Goal: Task Accomplishment & Management: Complete application form

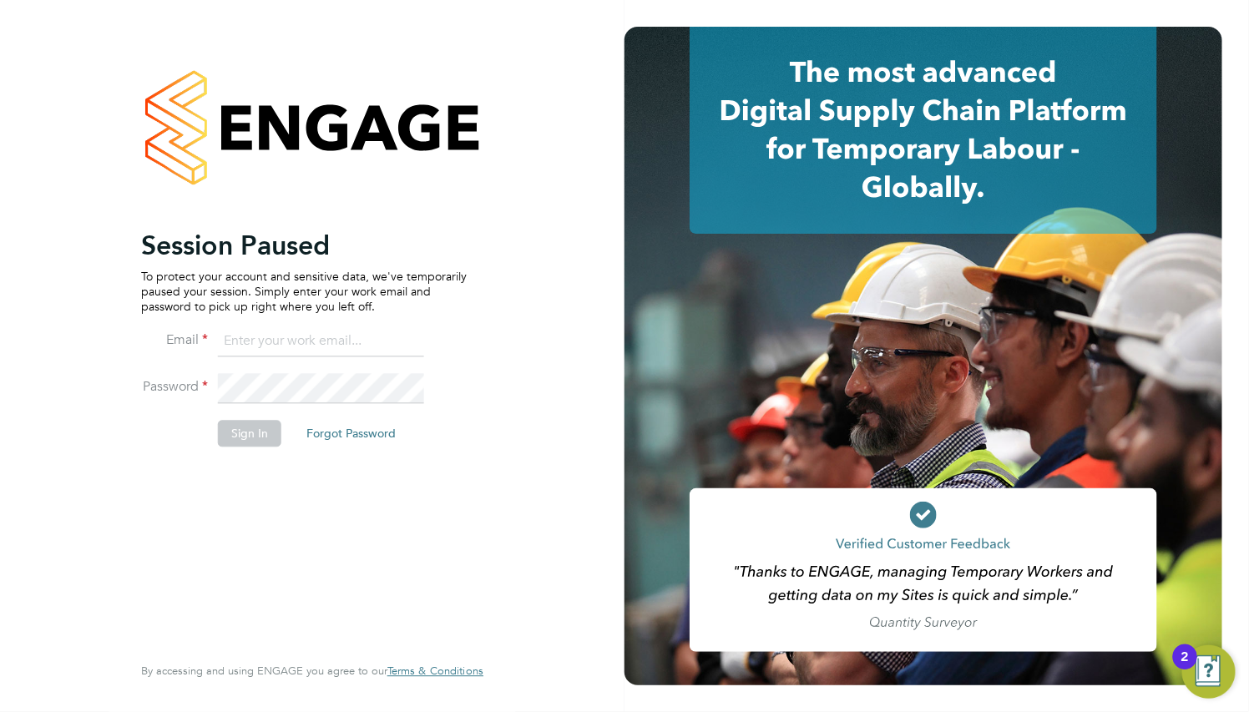
click at [345, 336] on input at bounding box center [321, 342] width 206 height 30
paste input "[EMAIL_ADDRESS][DOMAIN_NAME]"
type input "supportuser4@engagetech.com"
click at [257, 436] on button "Sign In" at bounding box center [249, 433] width 63 height 27
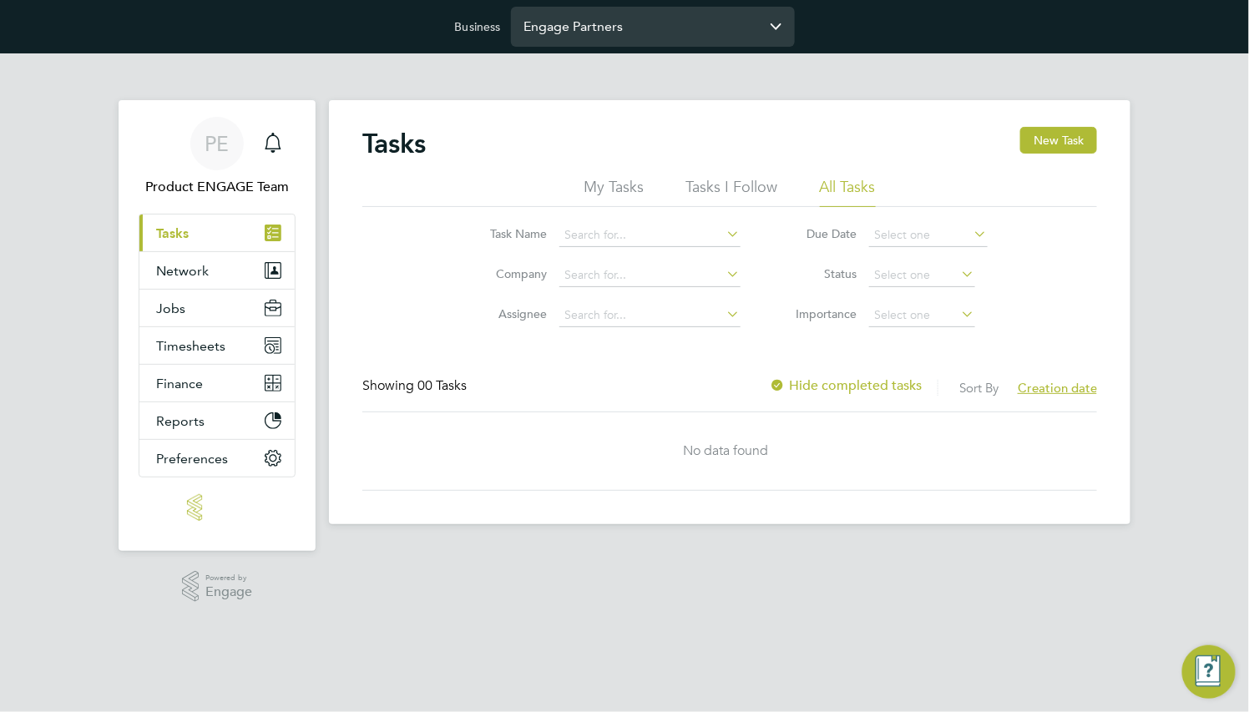
click at [585, 23] on input "Engage Partners" at bounding box center [653, 26] width 284 height 39
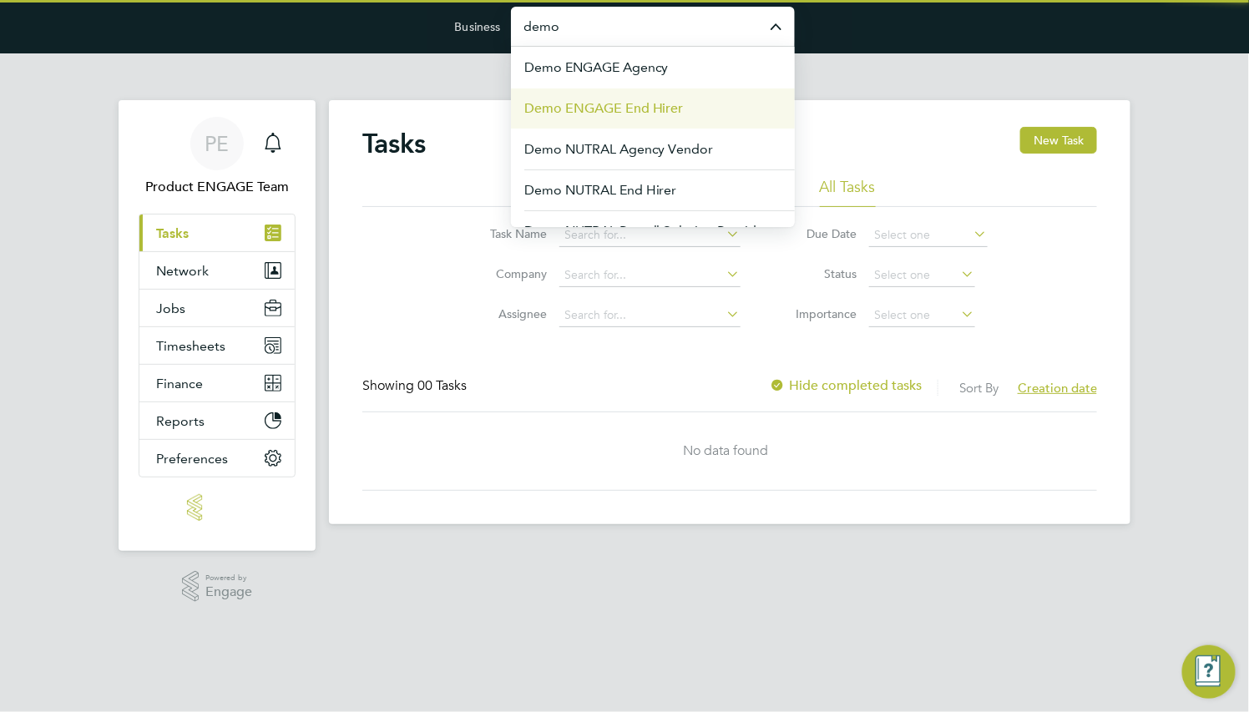
click at [669, 103] on span "Demo ENGAGE End Hirer" at bounding box center [604, 109] width 160 height 20
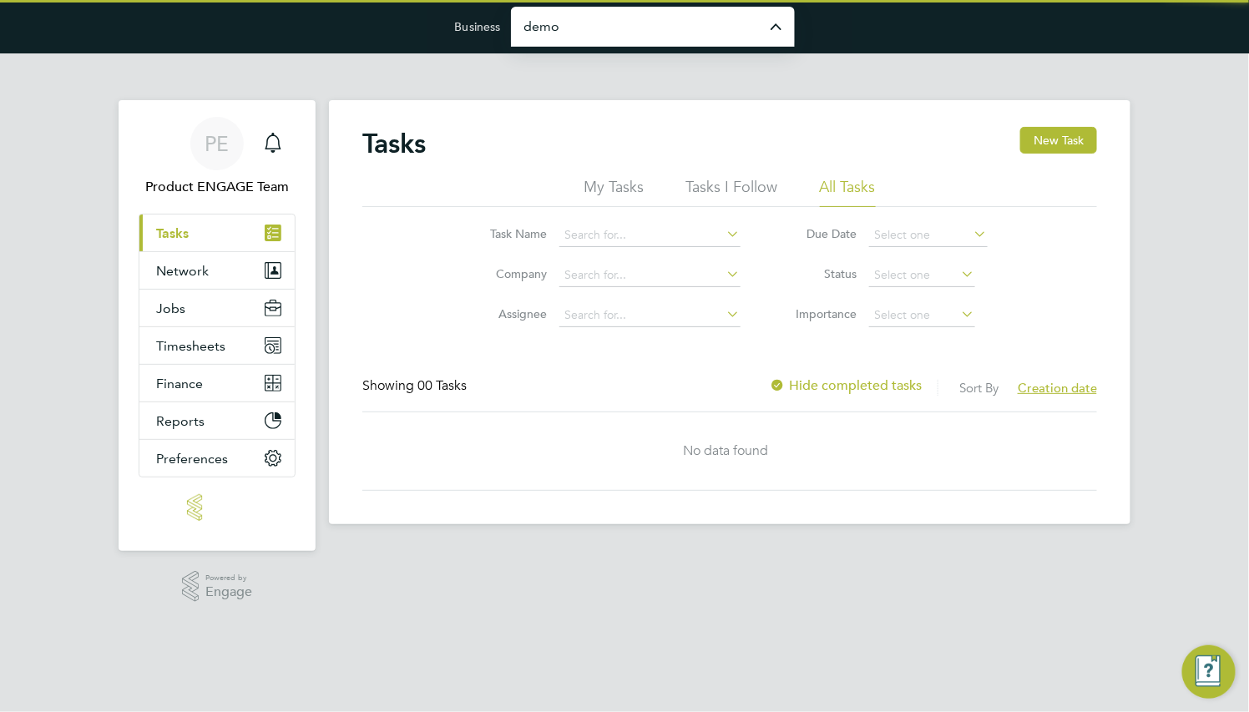
type input "Demo ENGAGE End Hirer"
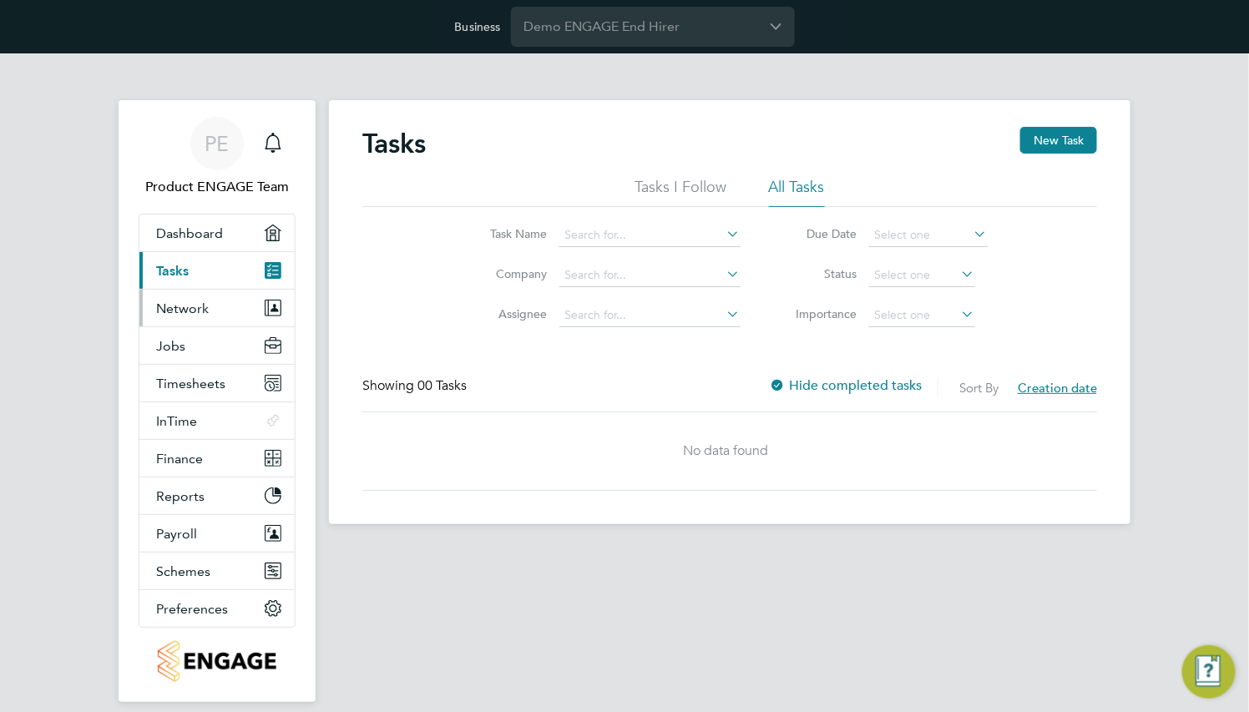
click at [180, 303] on span "Network" at bounding box center [182, 309] width 53 height 16
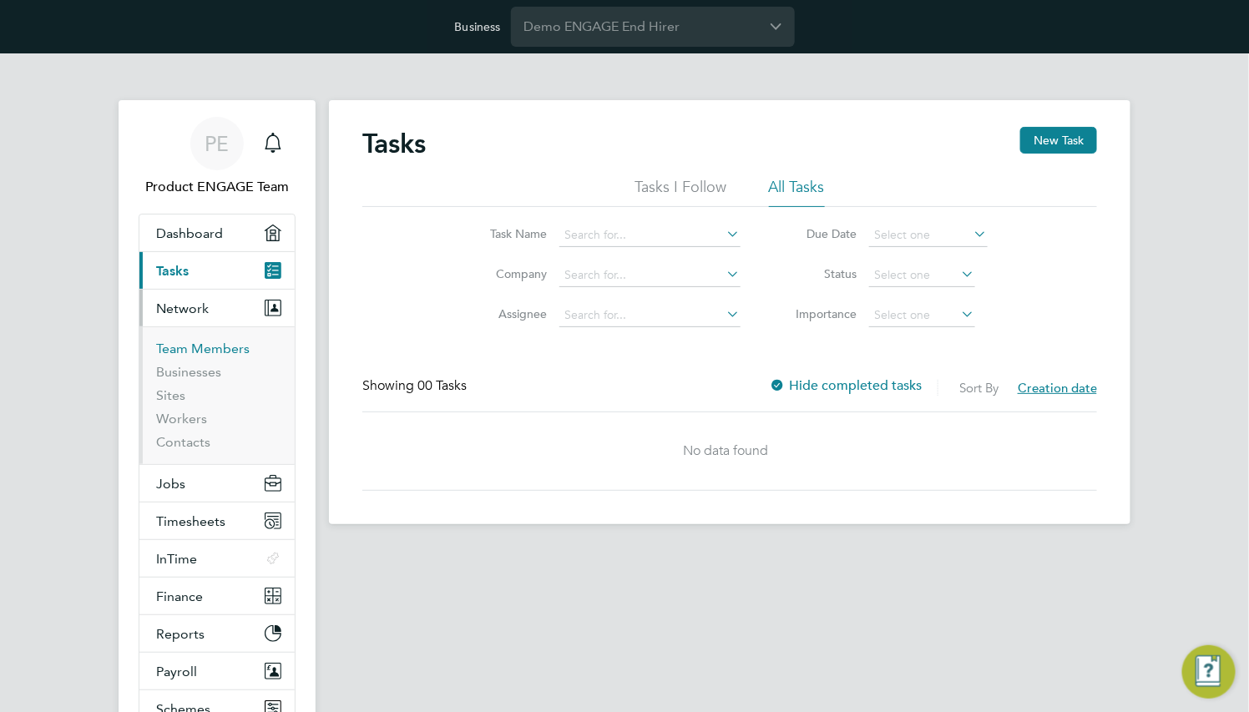
click at [214, 344] on link "Team Members" at bounding box center [203, 349] width 94 height 16
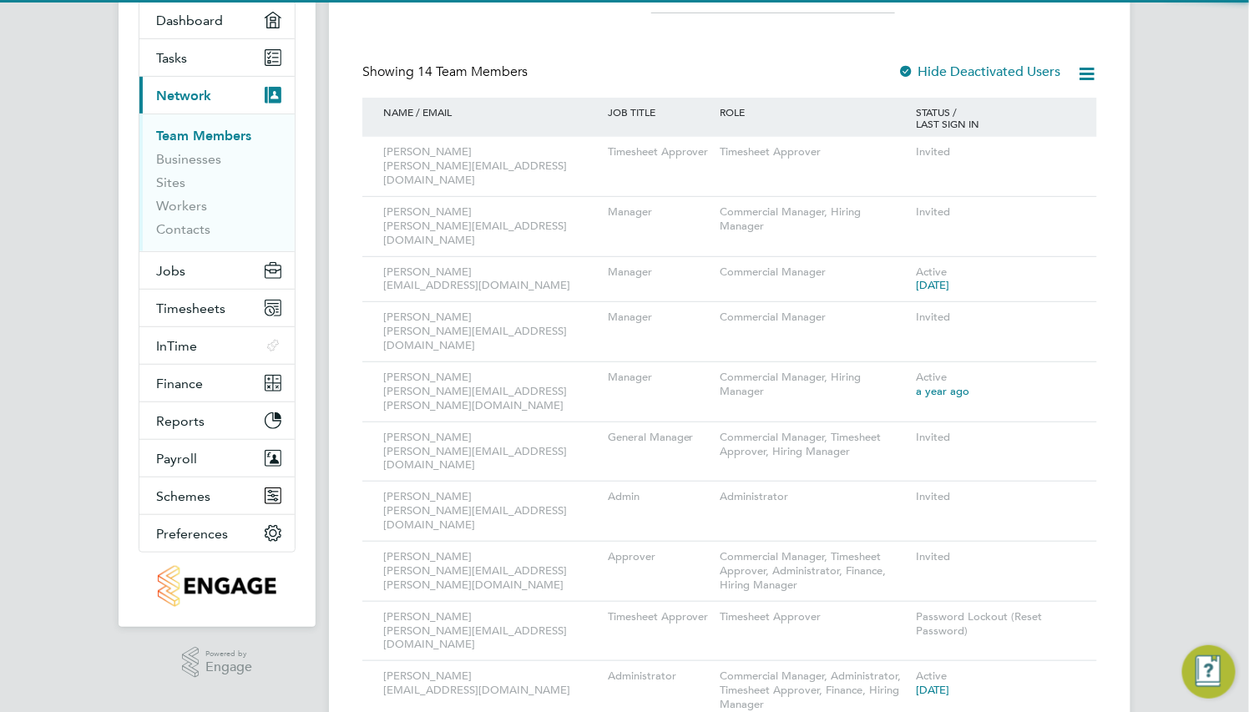
scroll to position [251, 0]
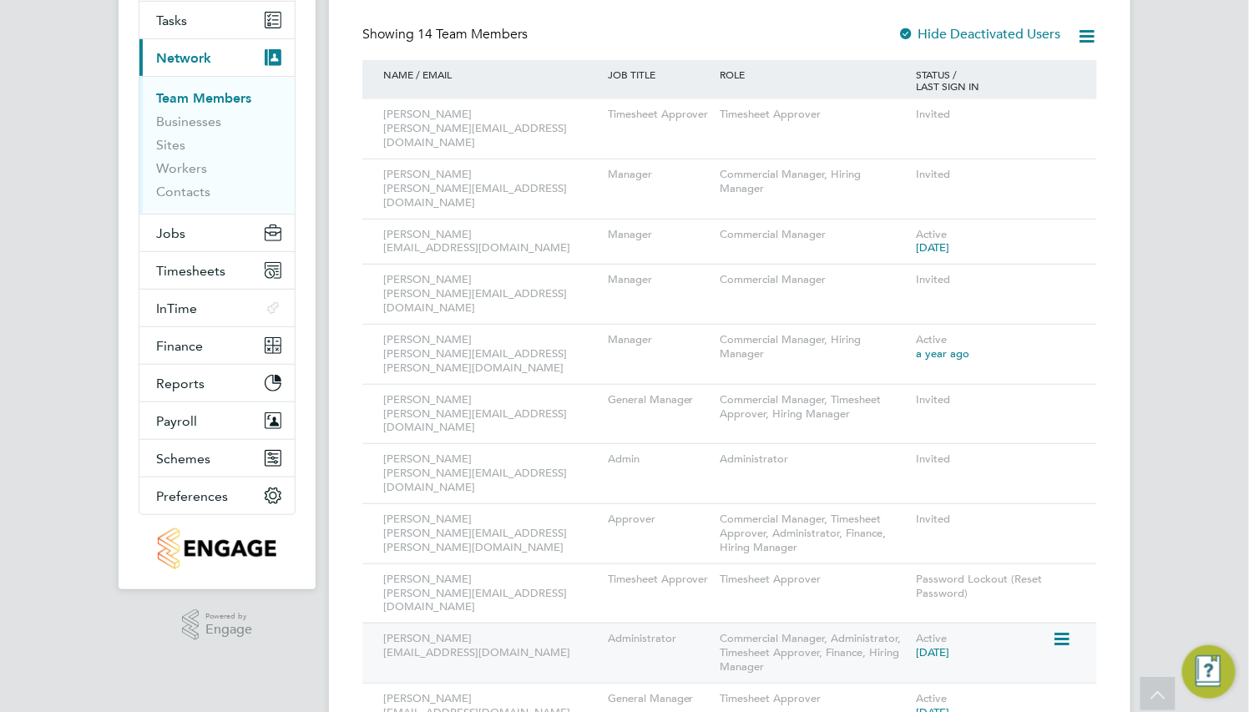
click at [1066, 630] on icon at bounding box center [1060, 640] width 17 height 20
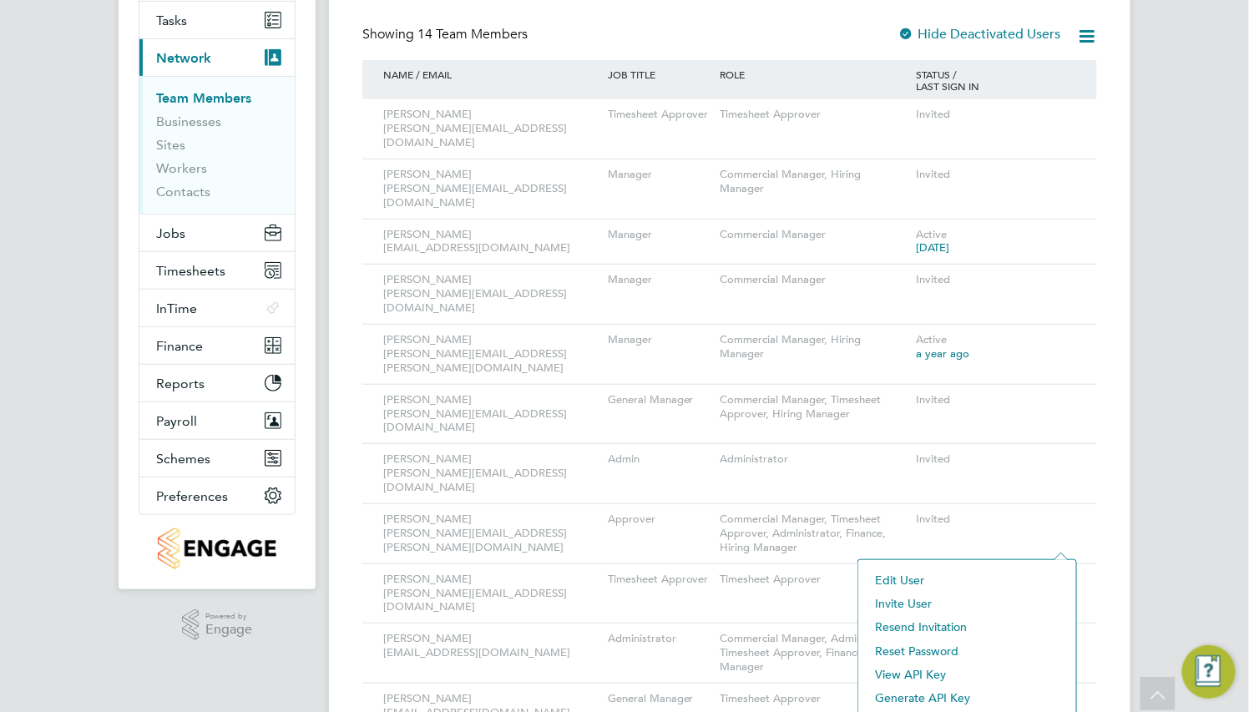
scroll to position [367, 0]
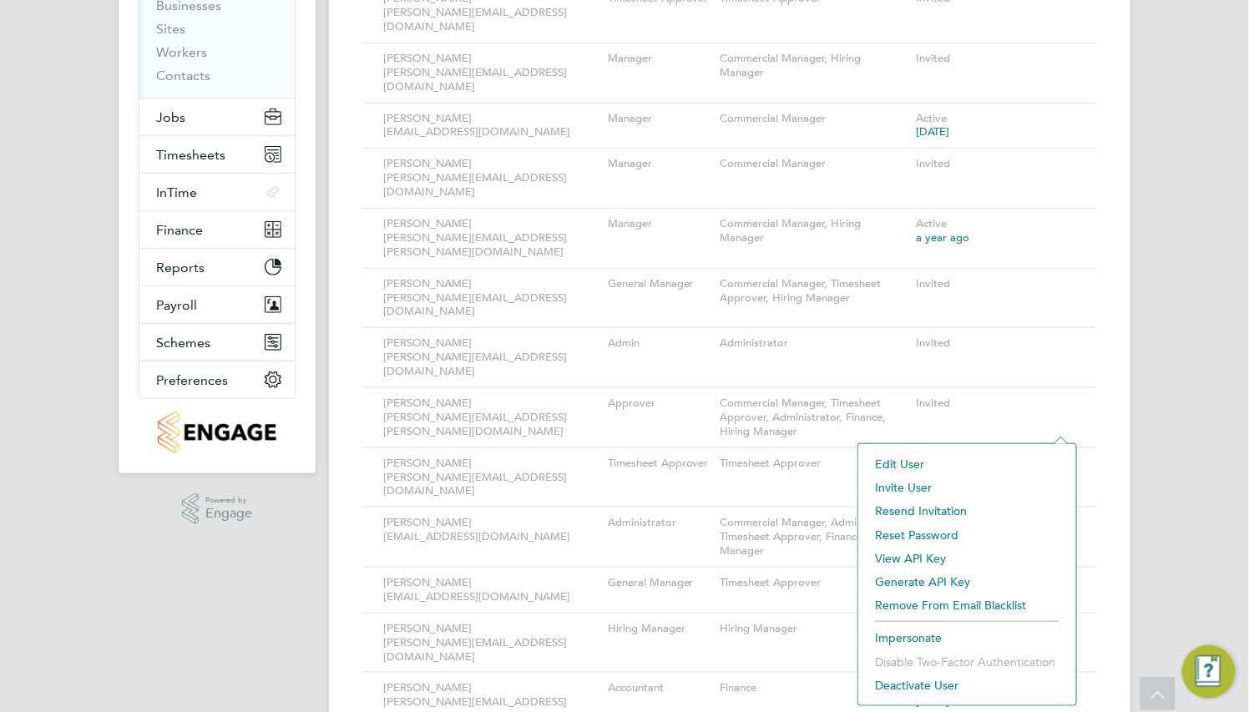
click at [926, 646] on li "Impersonate" at bounding box center [967, 637] width 201 height 23
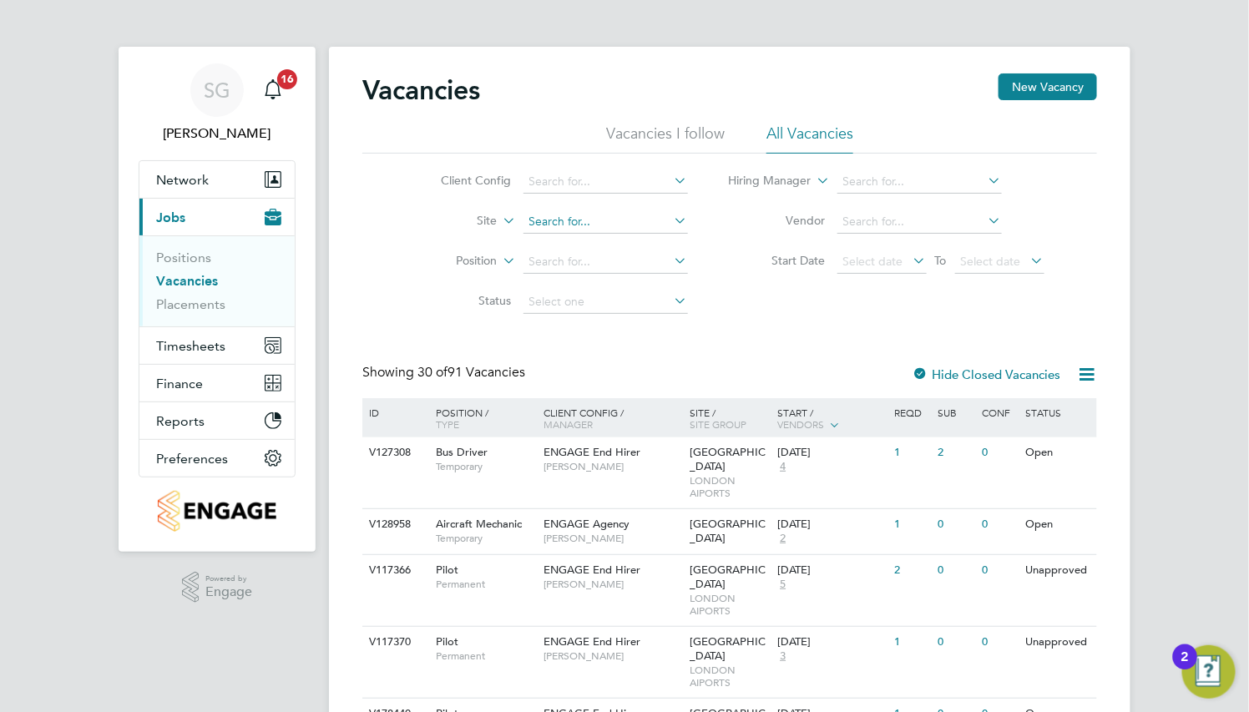
click at [580, 222] on input at bounding box center [606, 221] width 165 height 23
click at [616, 374] on li "Edinburgh Airport" at bounding box center [605, 380] width 166 height 23
type input "Edinburgh Airport"
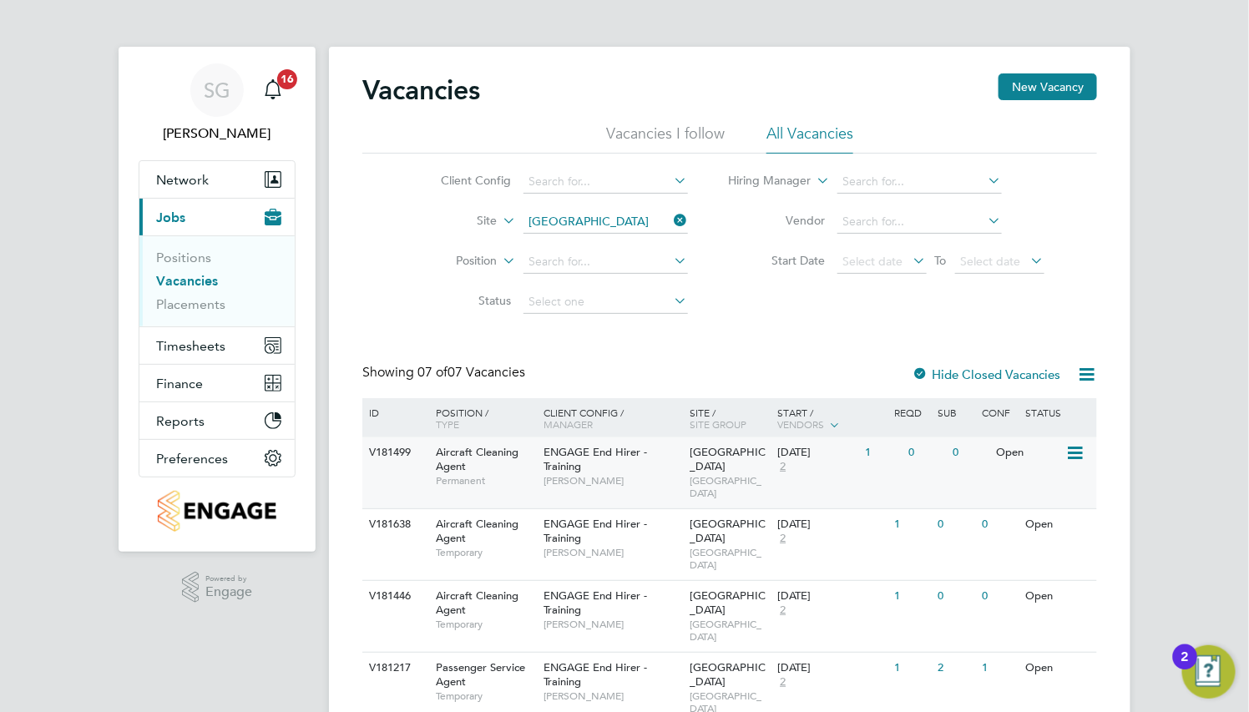
click at [646, 443] on div "ENGAGE End Hirer - Training Lorelle Evans" at bounding box center [613, 467] width 146 height 58
click at [526, 514] on div "Aircraft Cleaning Agent Temporary" at bounding box center [481, 538] width 117 height 58
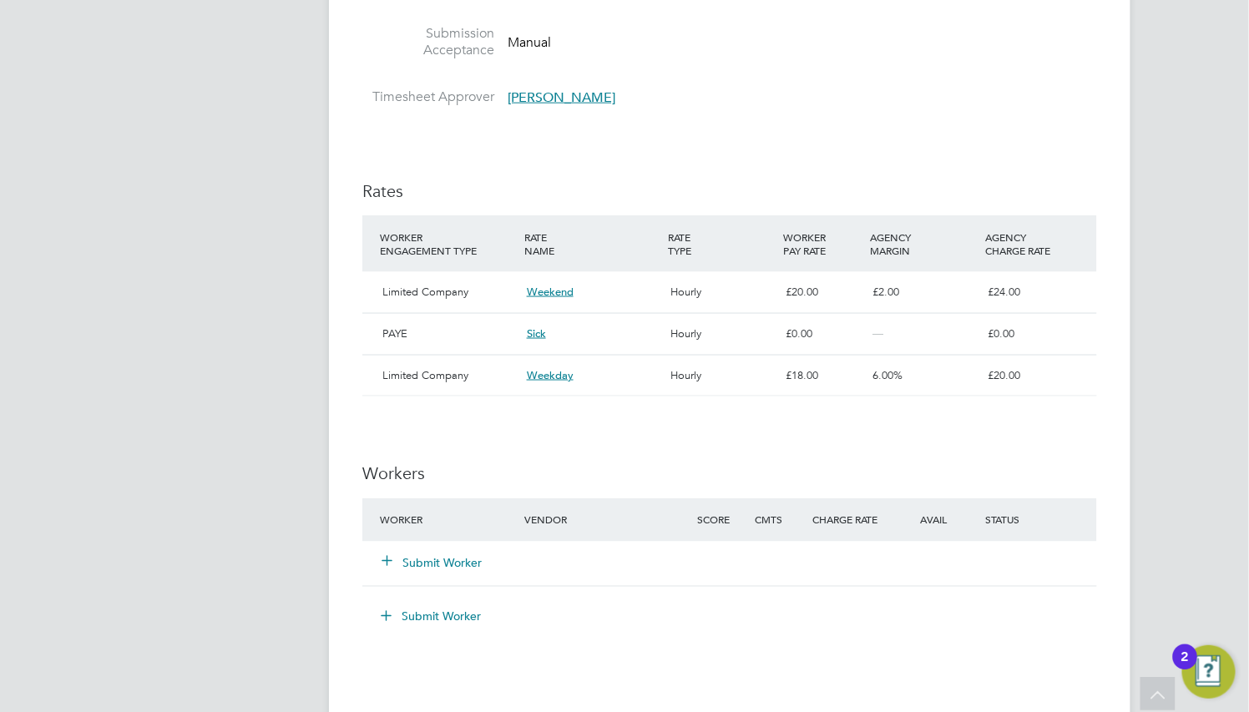
click at [459, 560] on button "Submit Worker" at bounding box center [432, 563] width 100 height 17
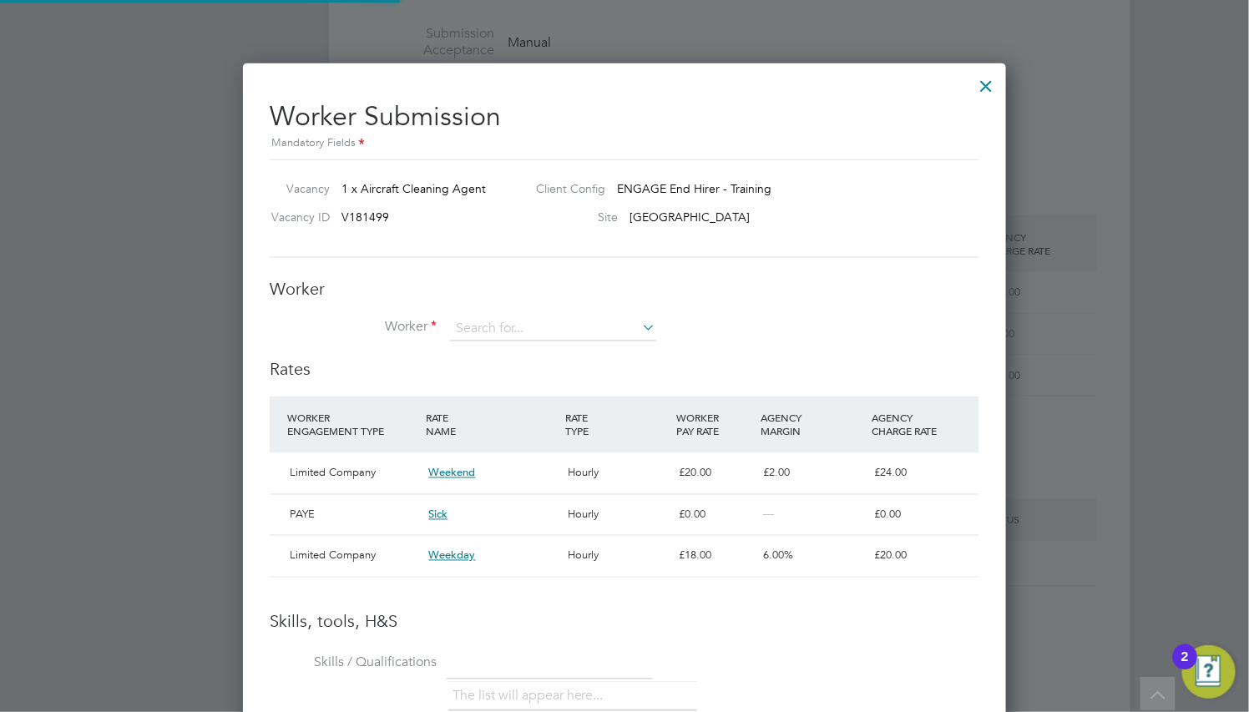
scroll to position [28, 140]
click at [512, 327] on input at bounding box center [553, 328] width 206 height 25
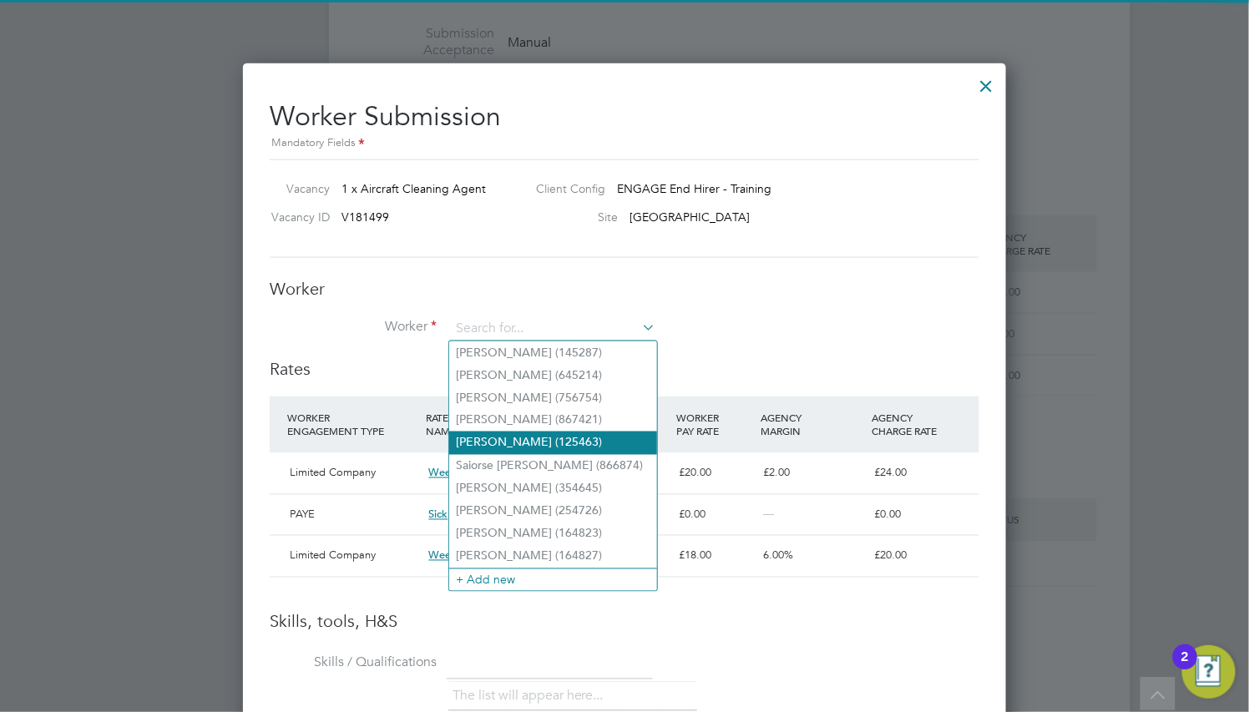
click at [561, 438] on li "Maison Benjamin (125463)" at bounding box center [553, 443] width 208 height 23
type input "Maison Benjamin (125463)"
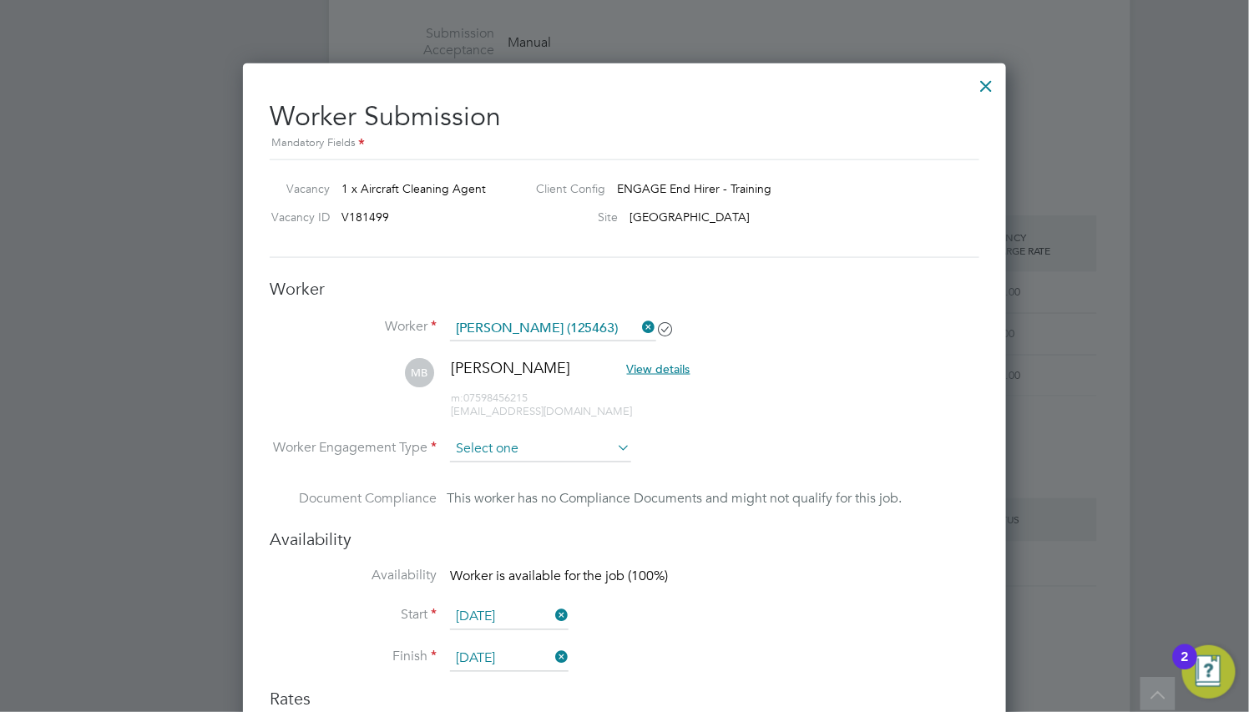
click at [575, 444] on input at bounding box center [540, 450] width 181 height 25
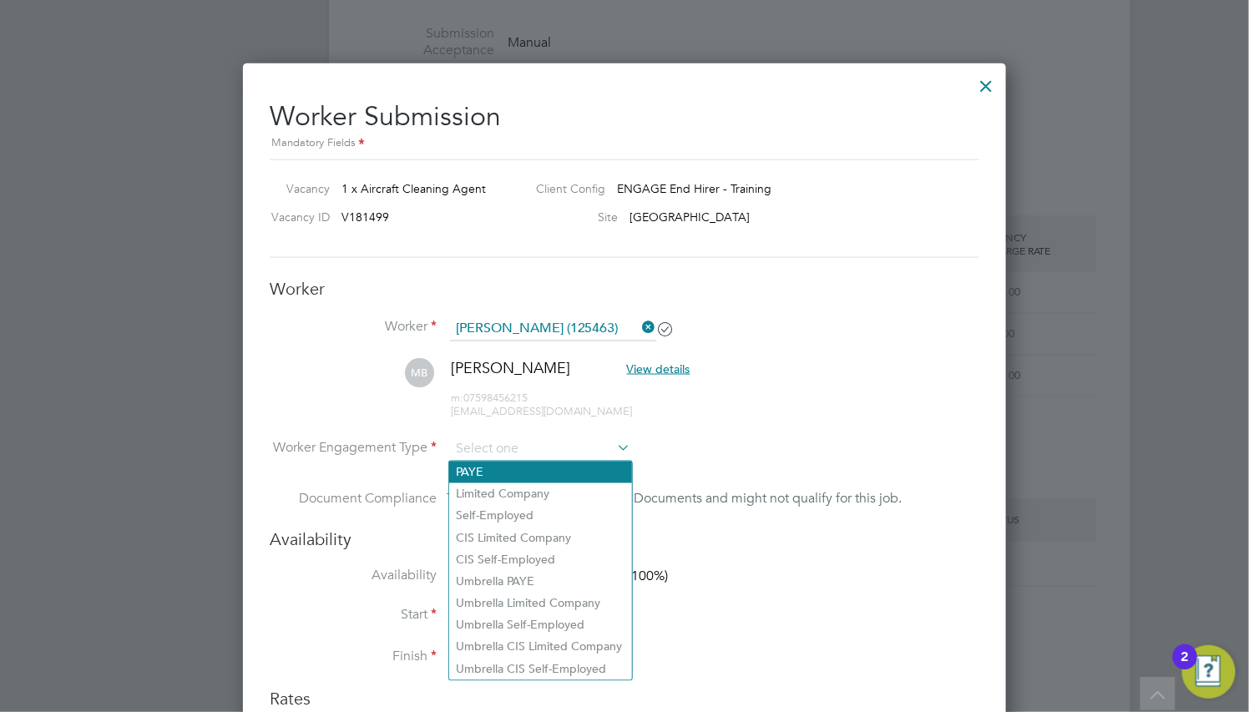
click at [560, 479] on li "PAYE" at bounding box center [540, 473] width 183 height 22
type input "PAYE"
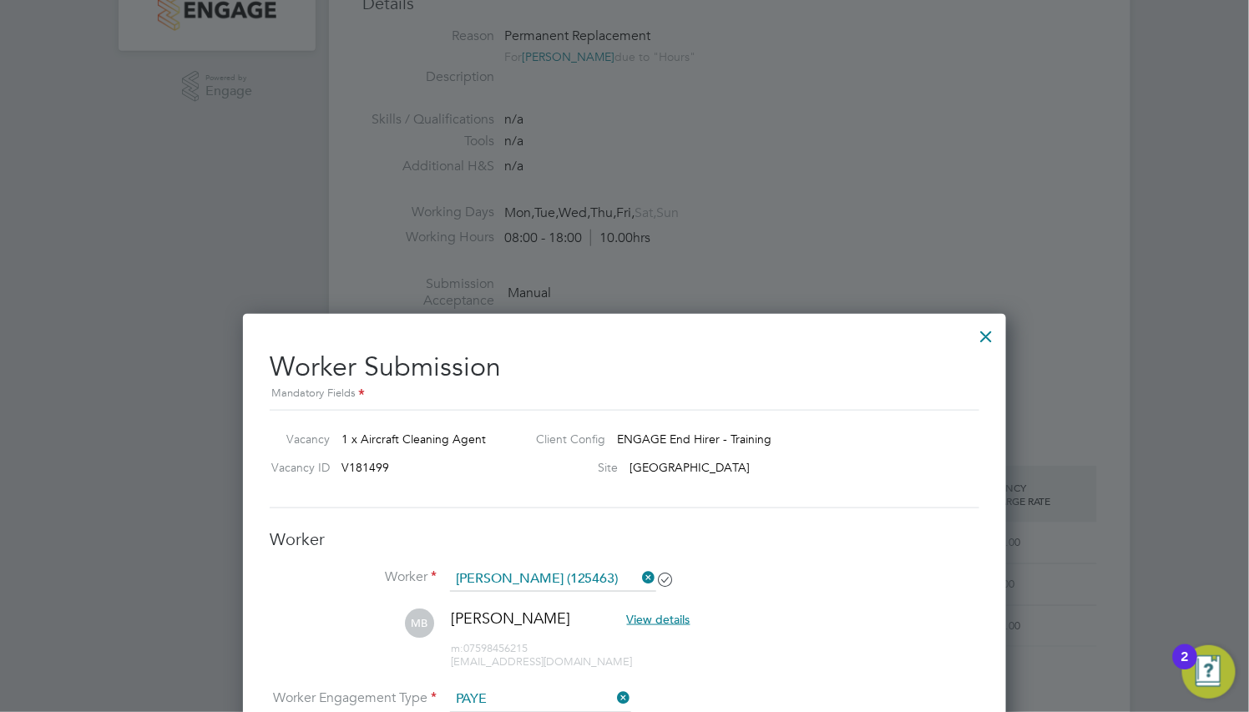
click at [979, 345] on div at bounding box center [987, 332] width 30 height 30
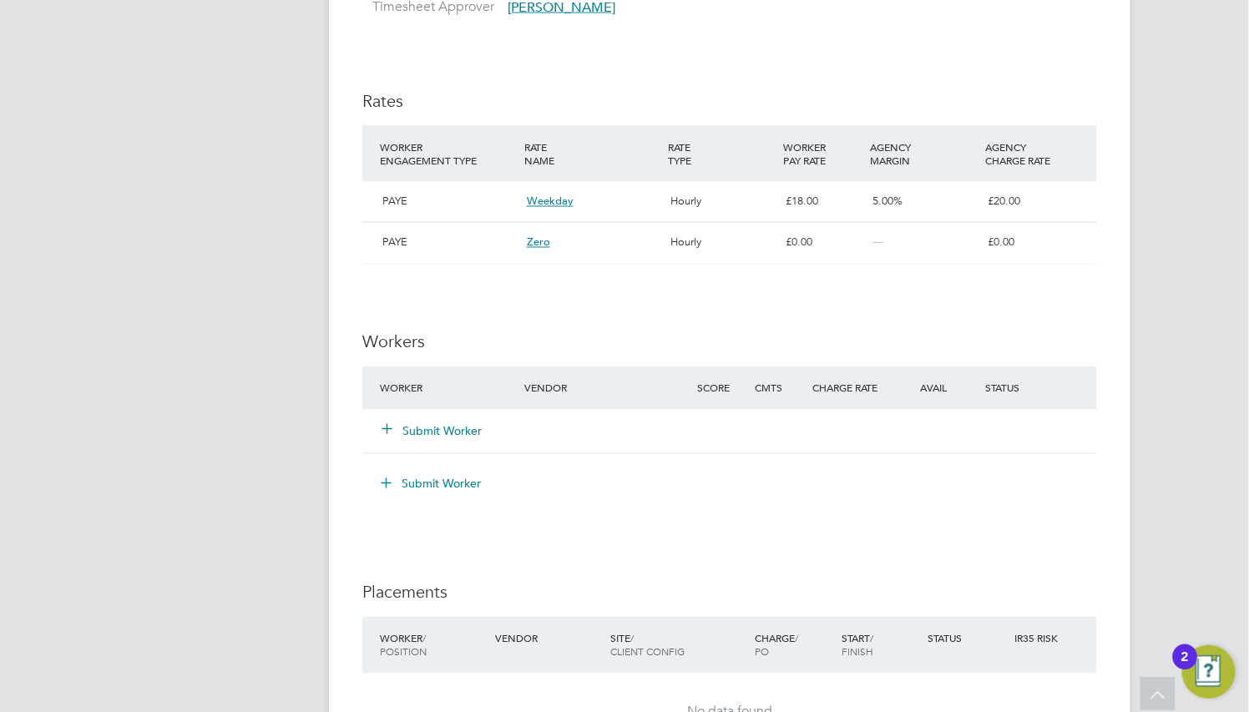
scroll to position [1002, 0]
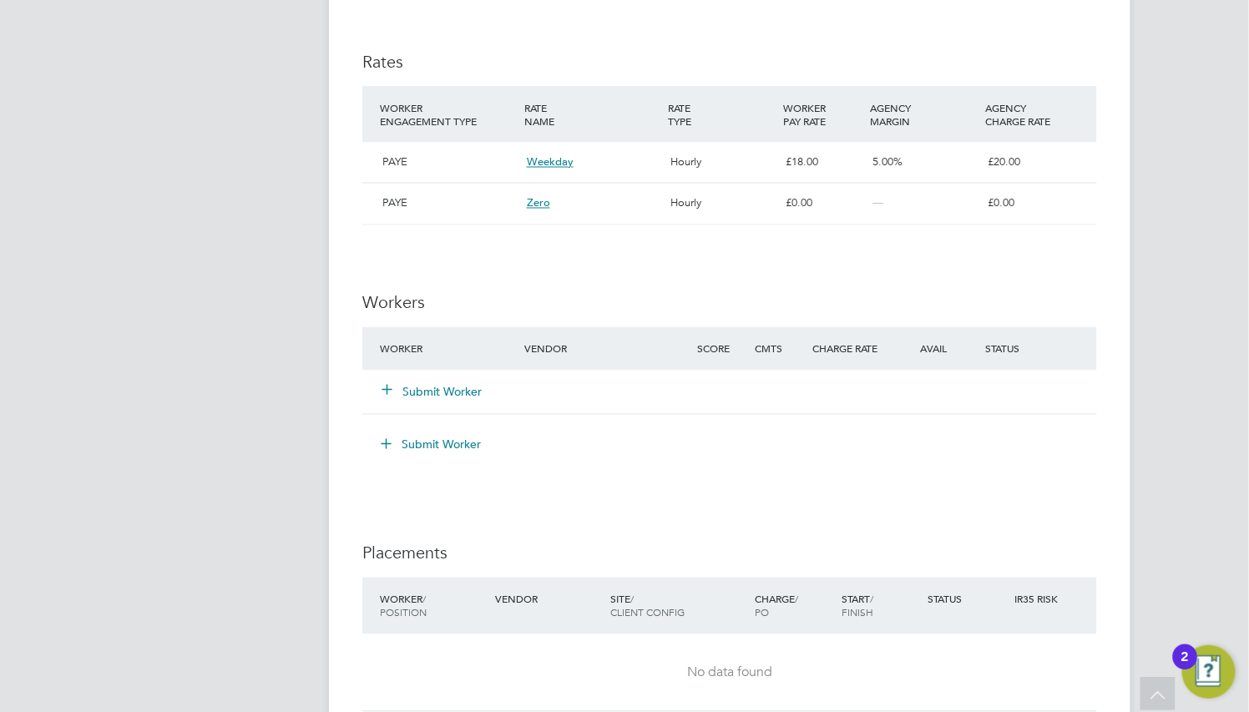
click at [445, 395] on button "Submit Worker" at bounding box center [432, 392] width 100 height 17
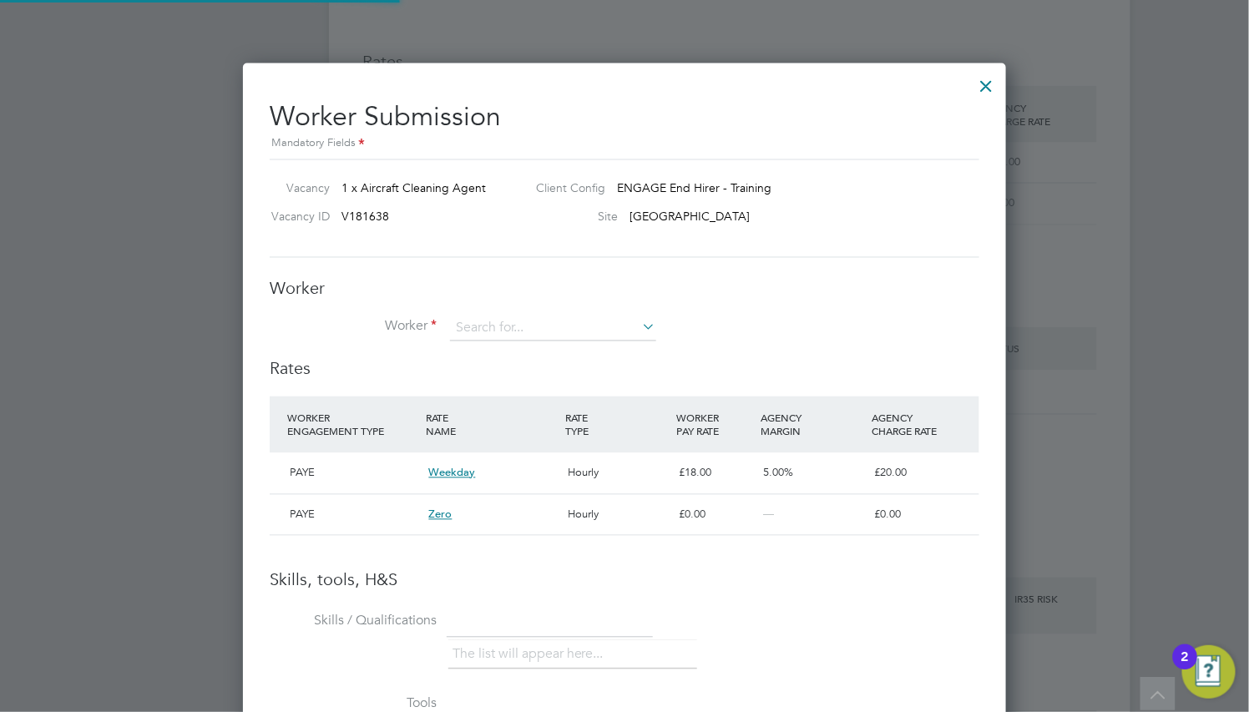
scroll to position [8, 8]
click at [489, 320] on input at bounding box center [553, 328] width 206 height 25
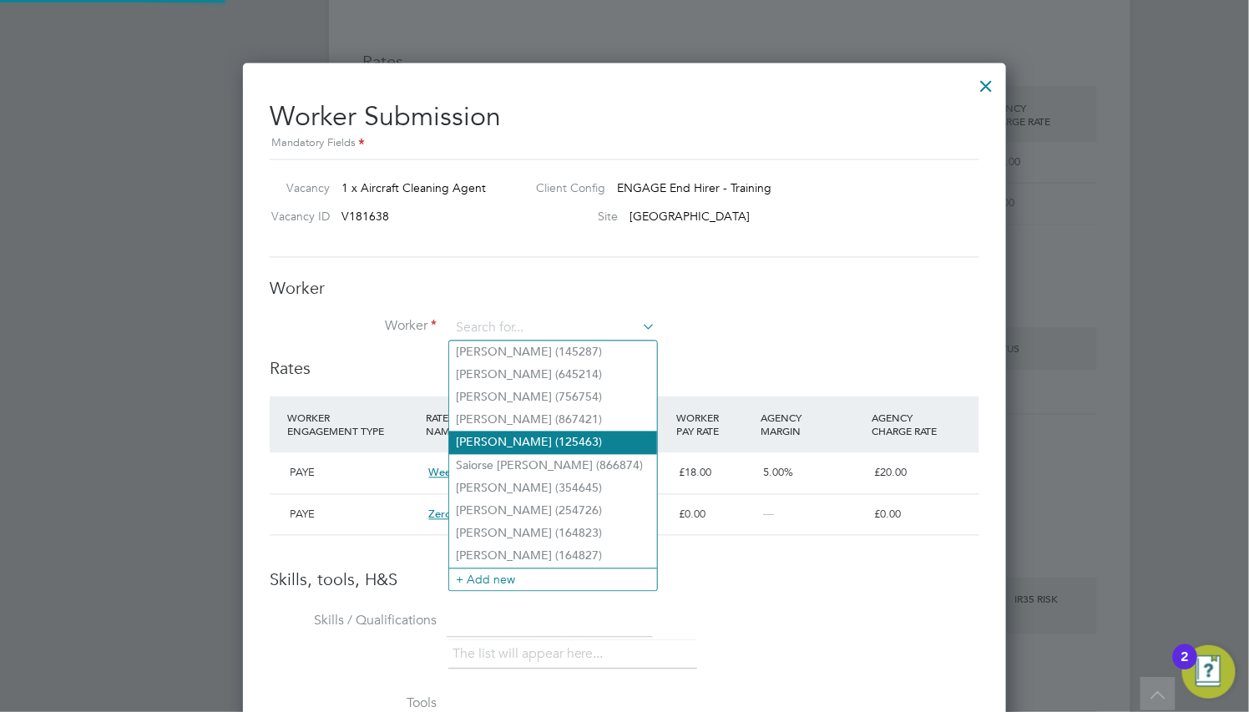
click at [553, 439] on li "Maison Benjamin (125463)" at bounding box center [553, 443] width 208 height 23
type input "Maison Benjamin (125463)"
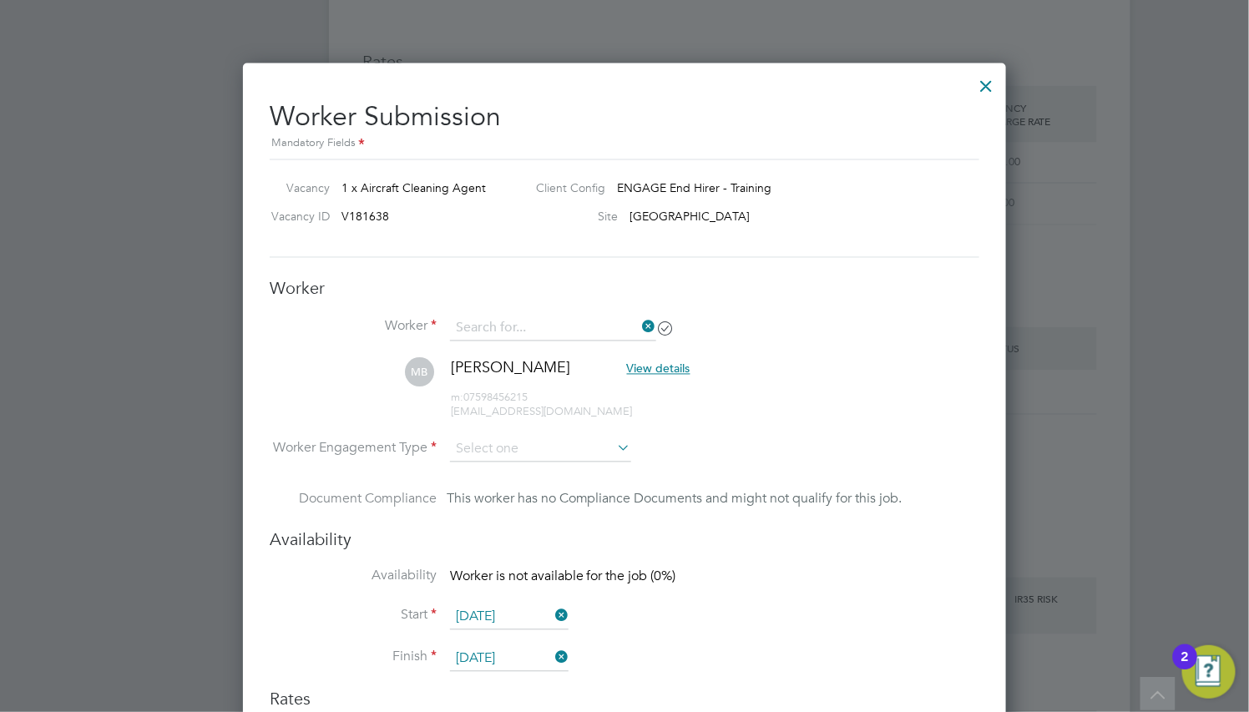
click at [568, 341] on div "All Vacancies Vacancy Activity Logs Vacancy Activity Logs All Vacancies Vacancy…" at bounding box center [730, 66] width 802 height 2111
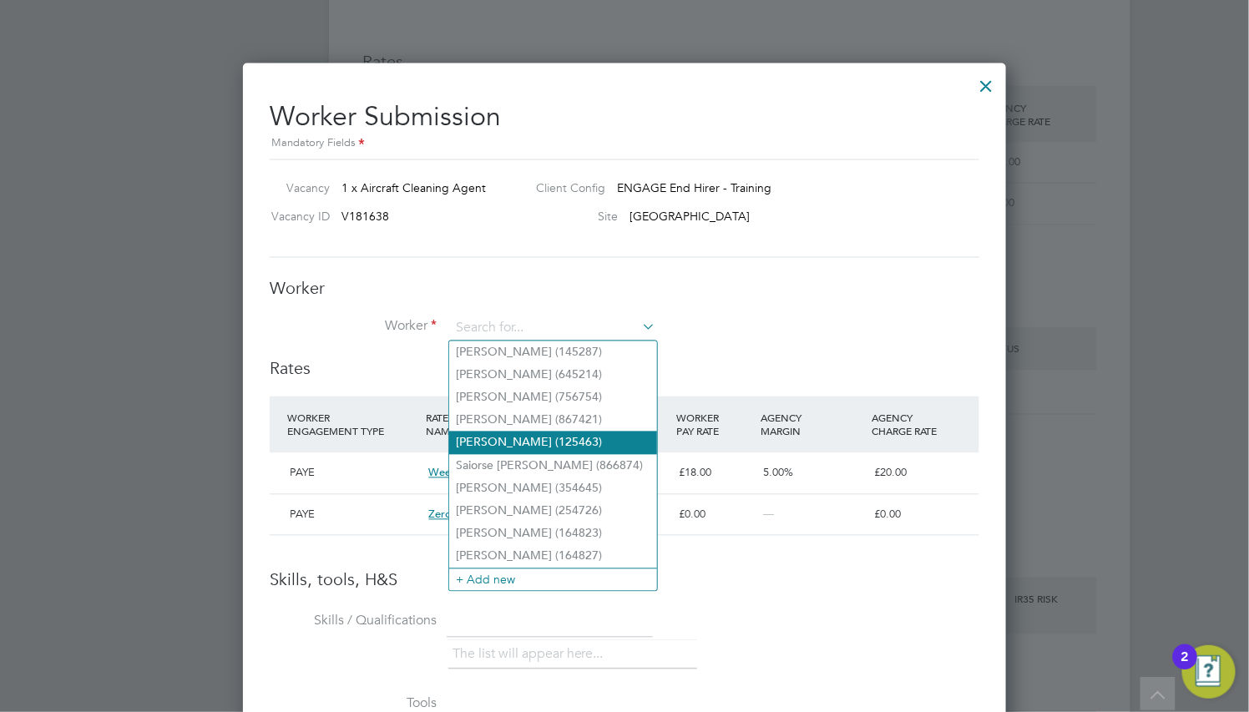
click at [560, 437] on li "Maison Benjamin (125463)" at bounding box center [553, 443] width 208 height 23
type input "Maison Benjamin (125463)"
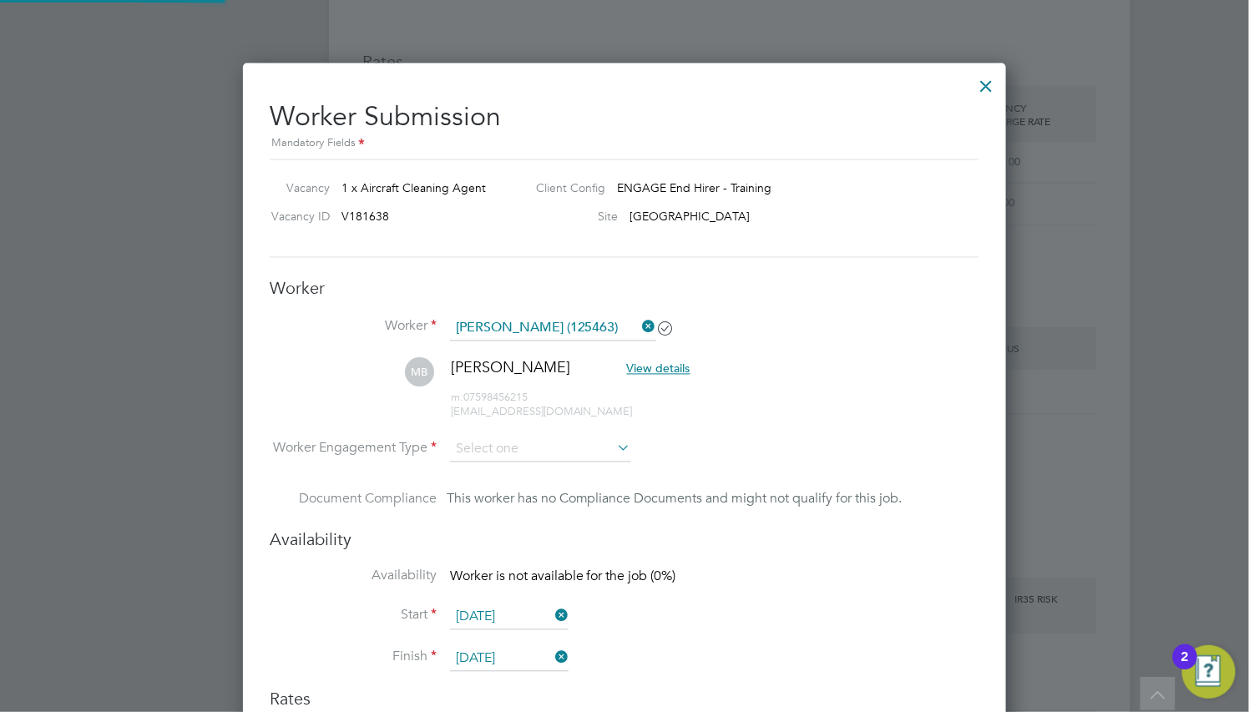
click at [560, 306] on div "Worker Worker Maison Benjamin (125463) MB Maison Benjamin View details m: 07598…" at bounding box center [625, 403] width 710 height 251
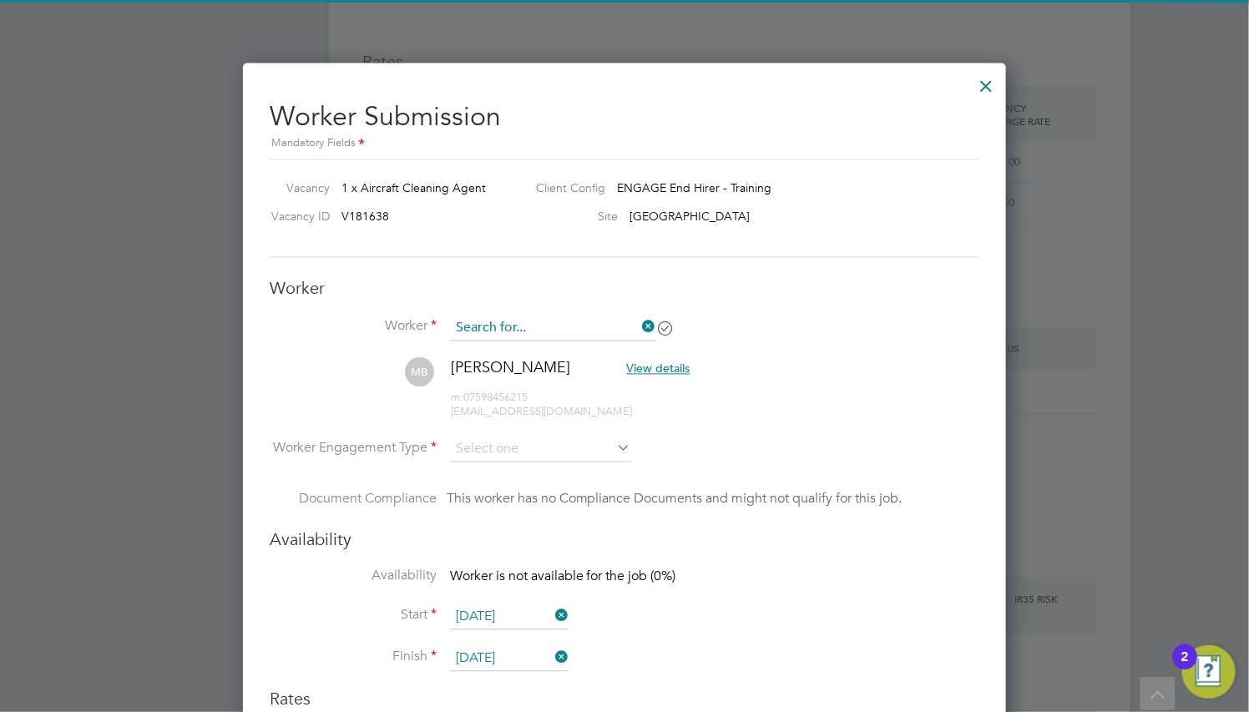
click at [559, 325] on input at bounding box center [553, 328] width 206 height 25
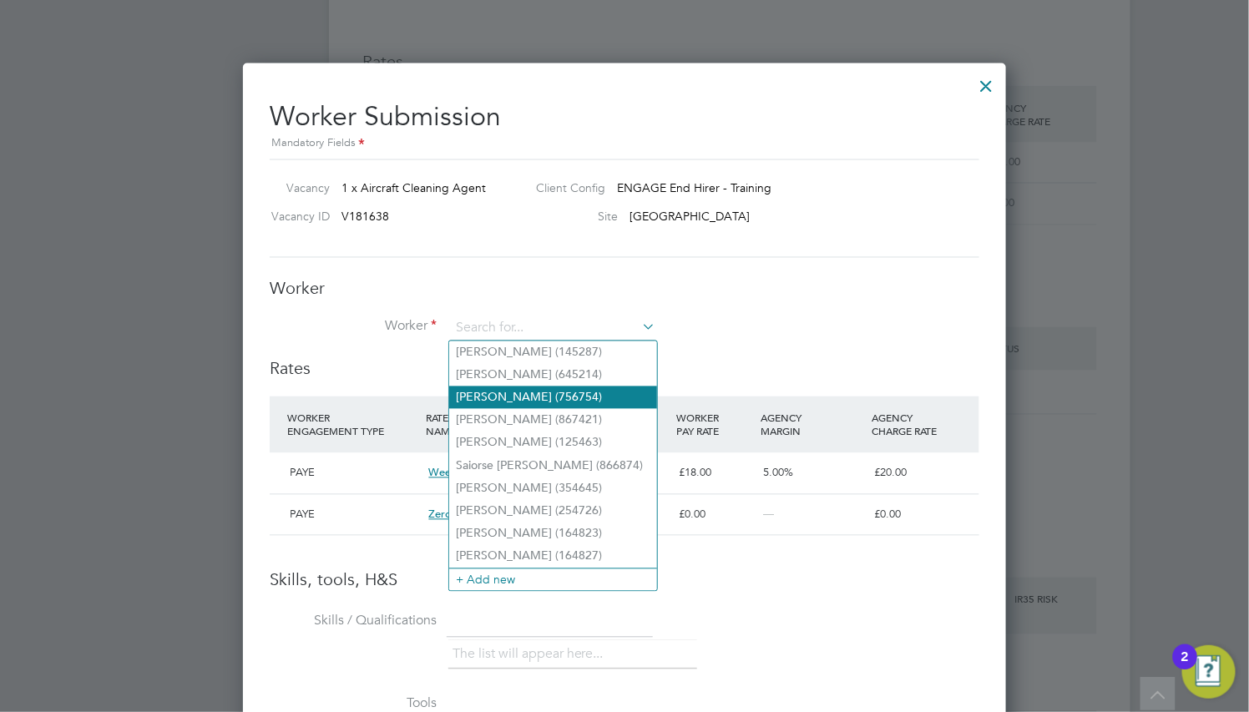
click at [570, 398] on li "Cordelia Henry (756754)" at bounding box center [553, 398] width 208 height 23
type input "Cordelia Henry (756754)"
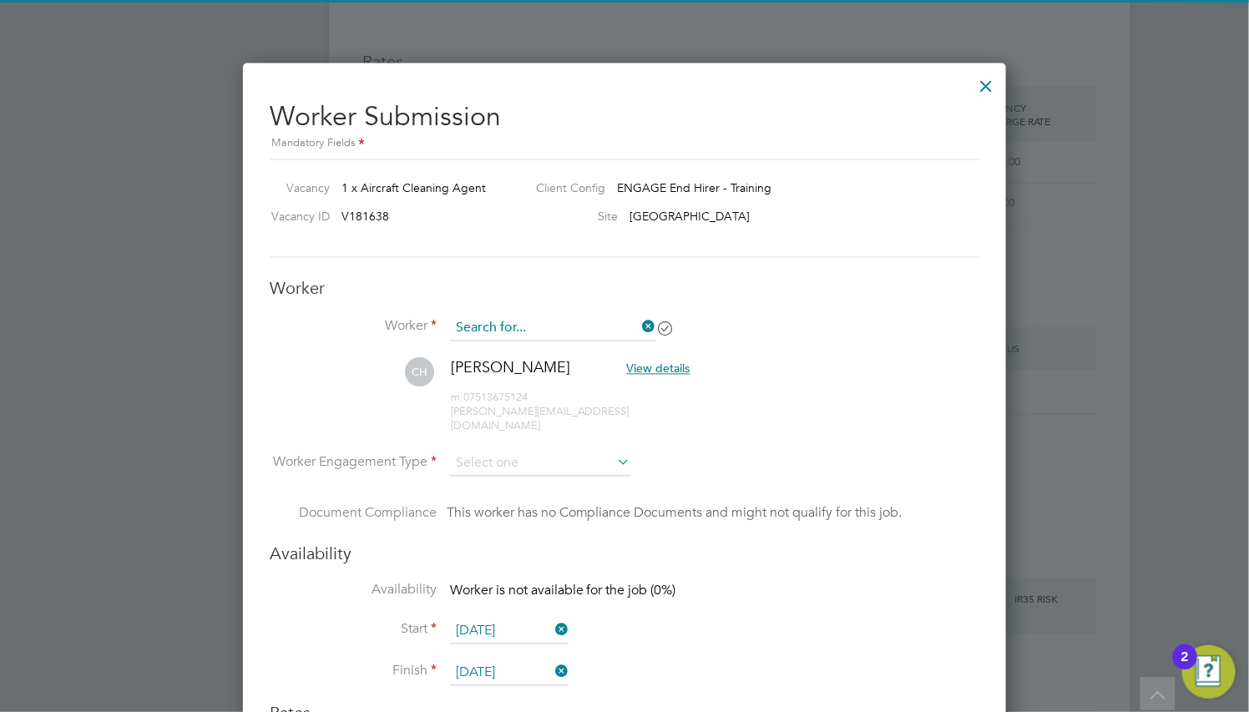
click at [551, 324] on input at bounding box center [553, 328] width 206 height 25
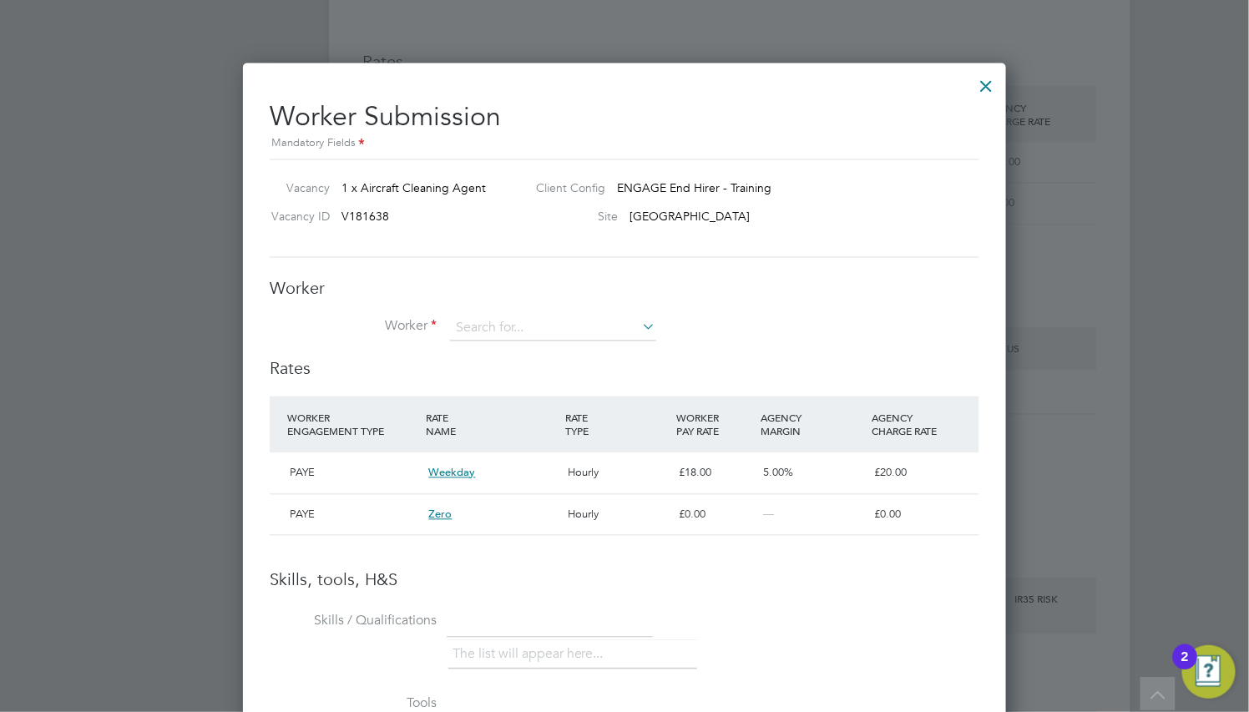
click at [605, 554] on li "Katherine Parks (164827)" at bounding box center [553, 556] width 208 height 23
type input "Katherine Parks (164827)"
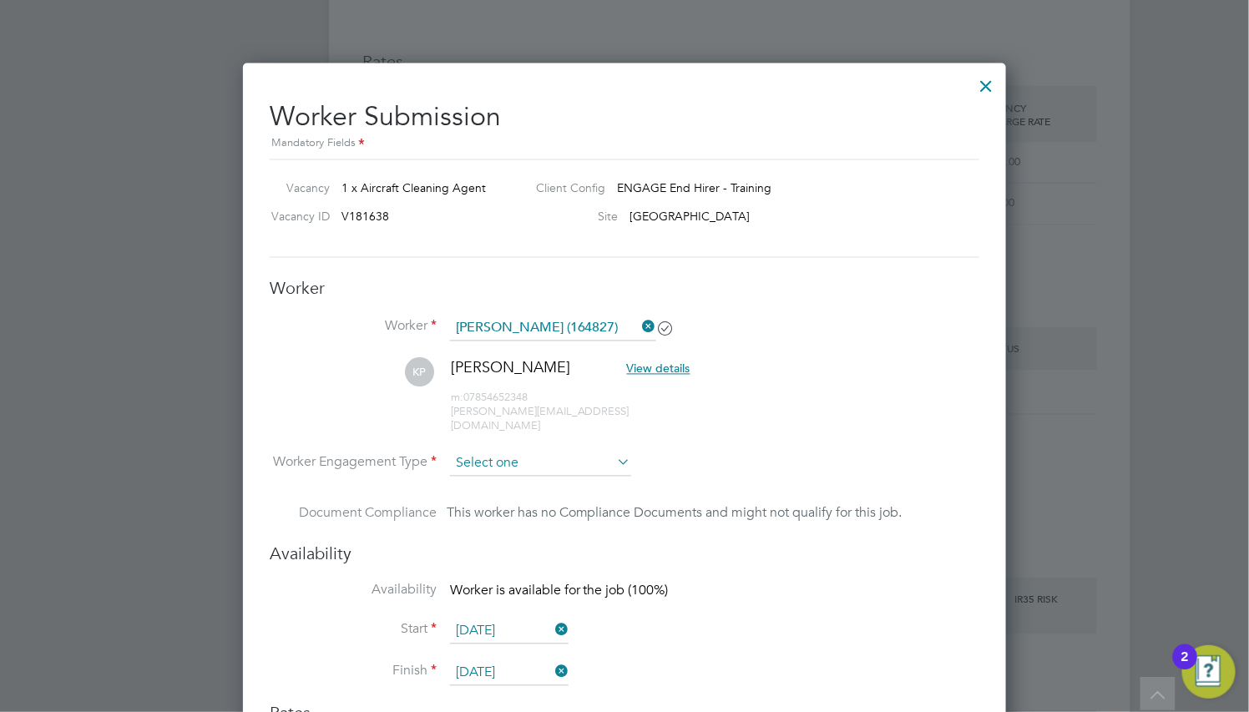
click at [576, 456] on input at bounding box center [540, 464] width 181 height 25
click at [543, 476] on li "PAYE" at bounding box center [540, 473] width 183 height 22
type input "PAYE"
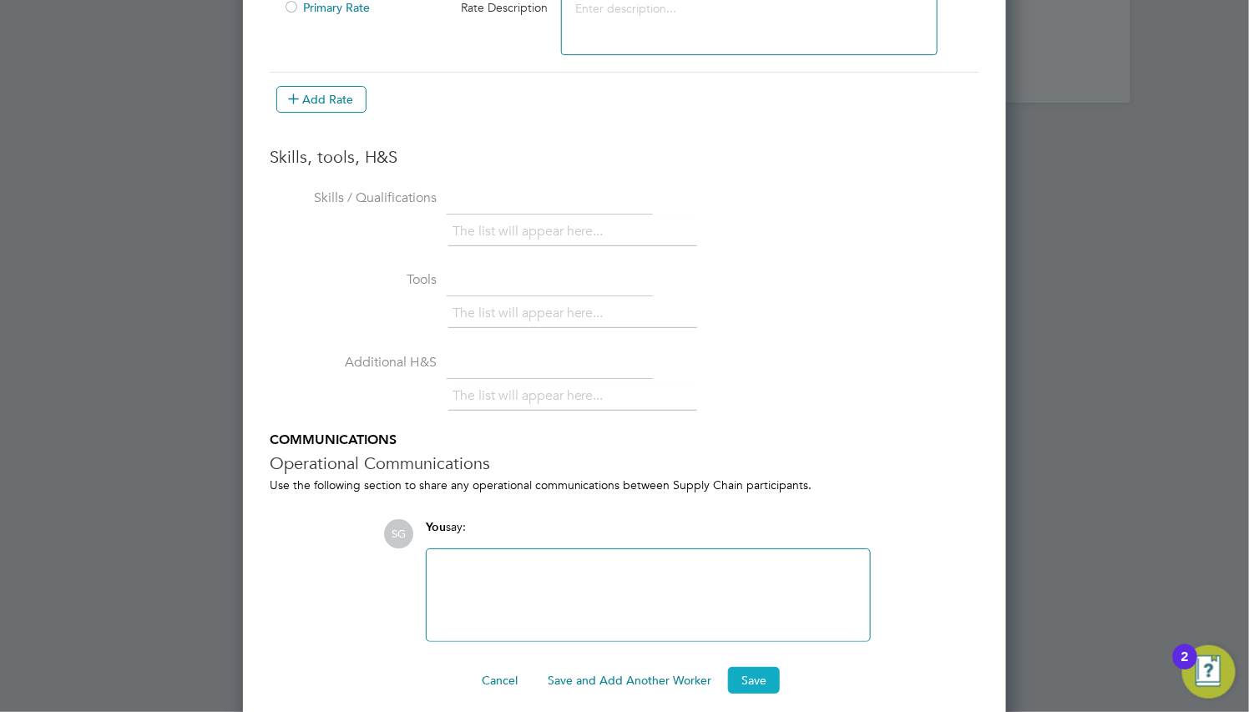
click at [774, 667] on button "Save" at bounding box center [754, 680] width 52 height 27
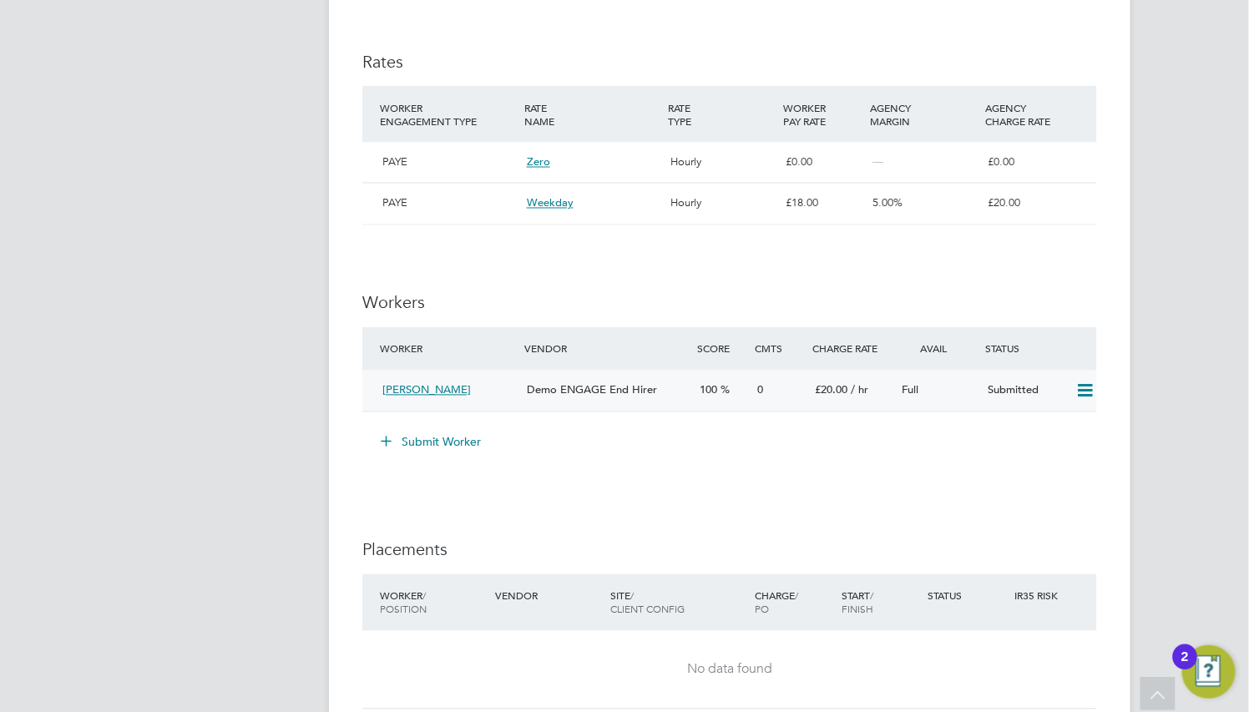
click at [1078, 387] on icon at bounding box center [1085, 391] width 21 height 13
click at [1046, 423] on li "Offer" at bounding box center [1061, 428] width 64 height 23
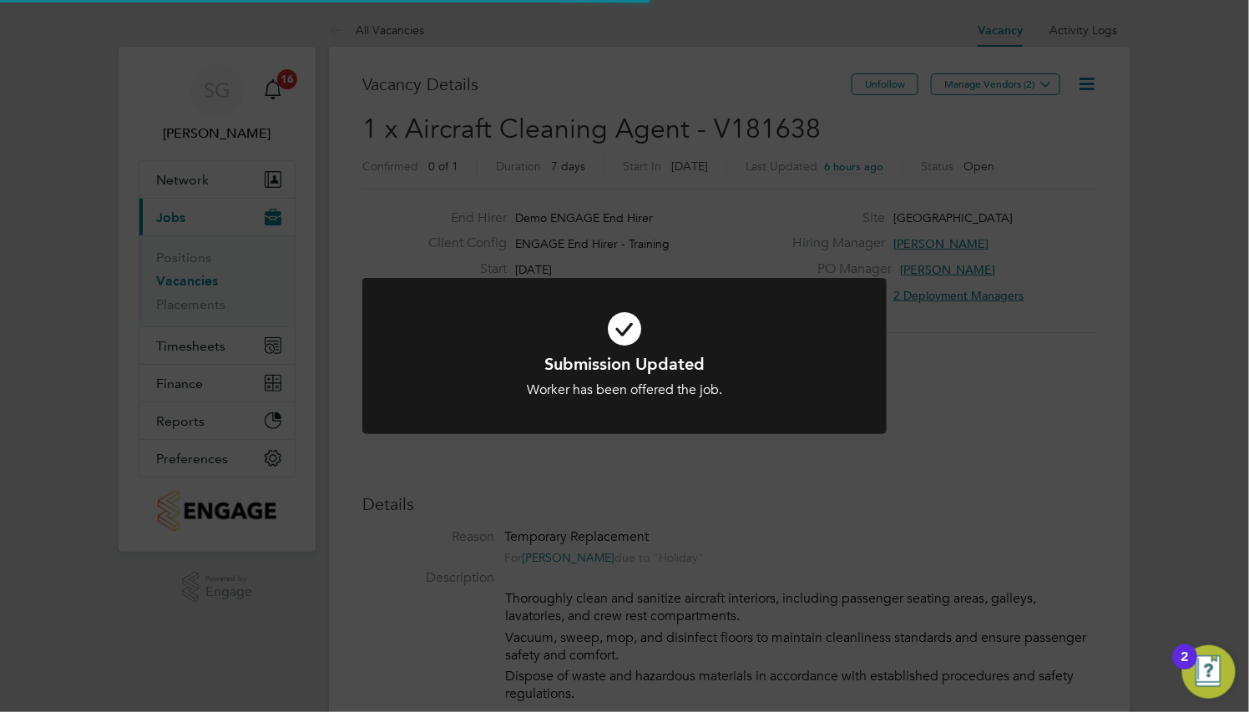
drag, startPoint x: 771, startPoint y: 439, endPoint x: 853, endPoint y: 458, distance: 84.7
click at [771, 438] on div "Submission Updated Worker has been offered the job. Cancel Okay" at bounding box center [624, 366] width 524 height 176
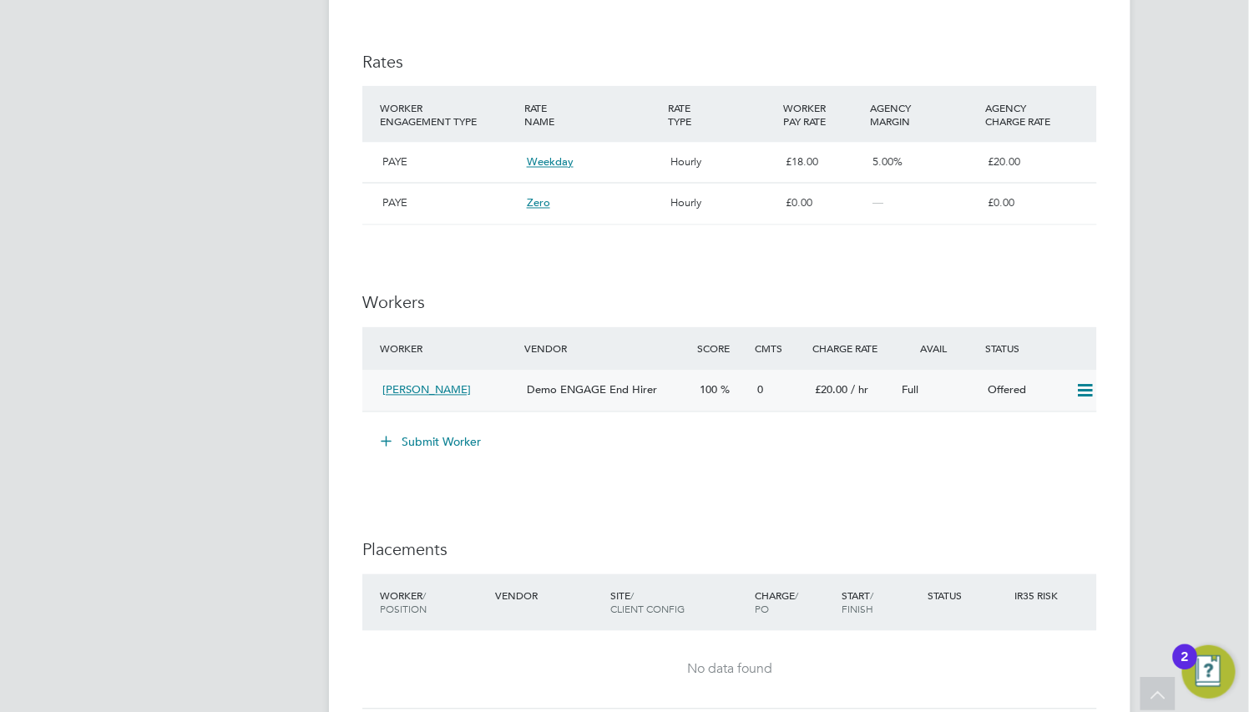
click at [1084, 392] on icon at bounding box center [1085, 391] width 21 height 13
click at [1049, 431] on li "Confirm" at bounding box center [1060, 428] width 63 height 23
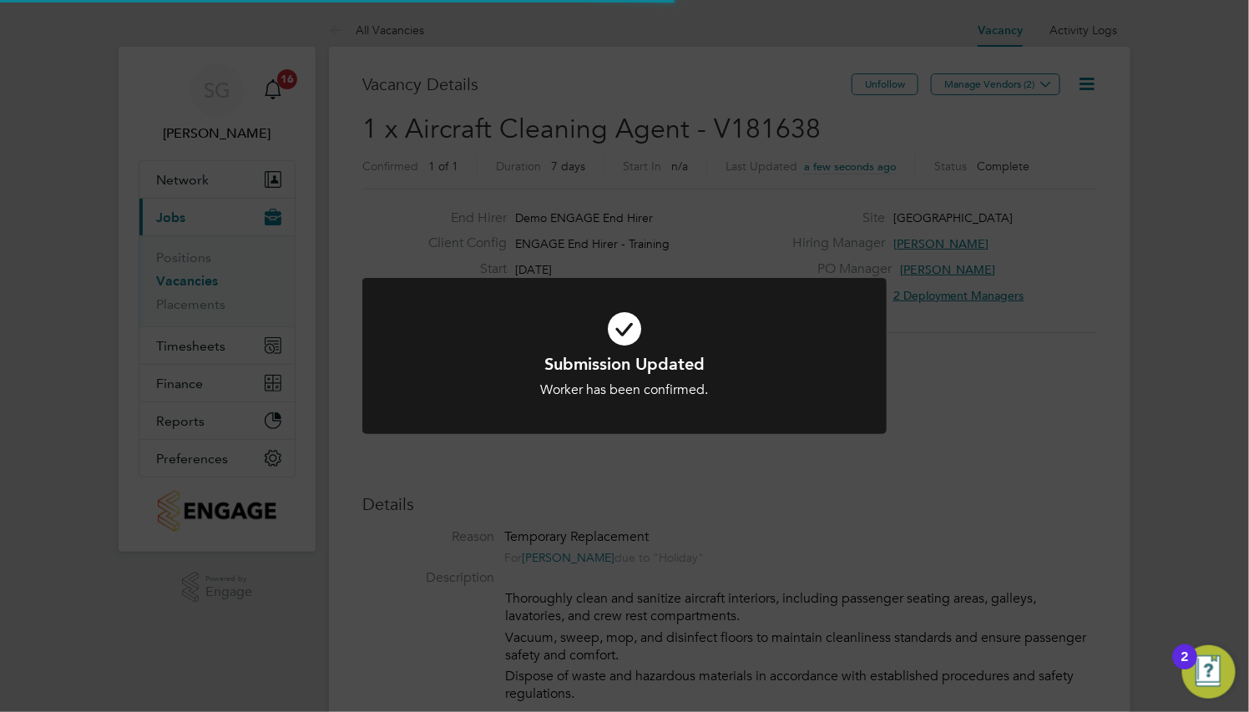
click at [973, 442] on div "Submission Updated Worker has been confirmed. Cancel Okay" at bounding box center [624, 356] width 1249 height 712
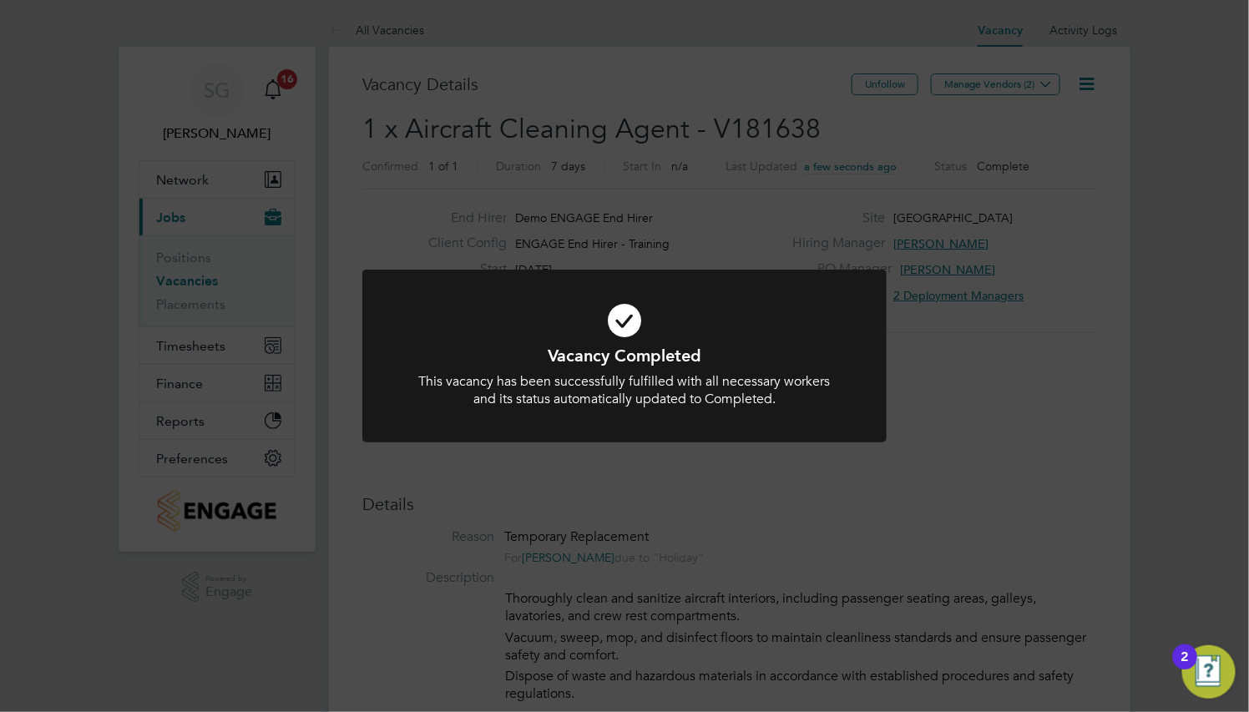
click at [972, 442] on div "Vacancy Completed This vacancy has been successfully fulfilled with all necessa…" at bounding box center [624, 356] width 1249 height 712
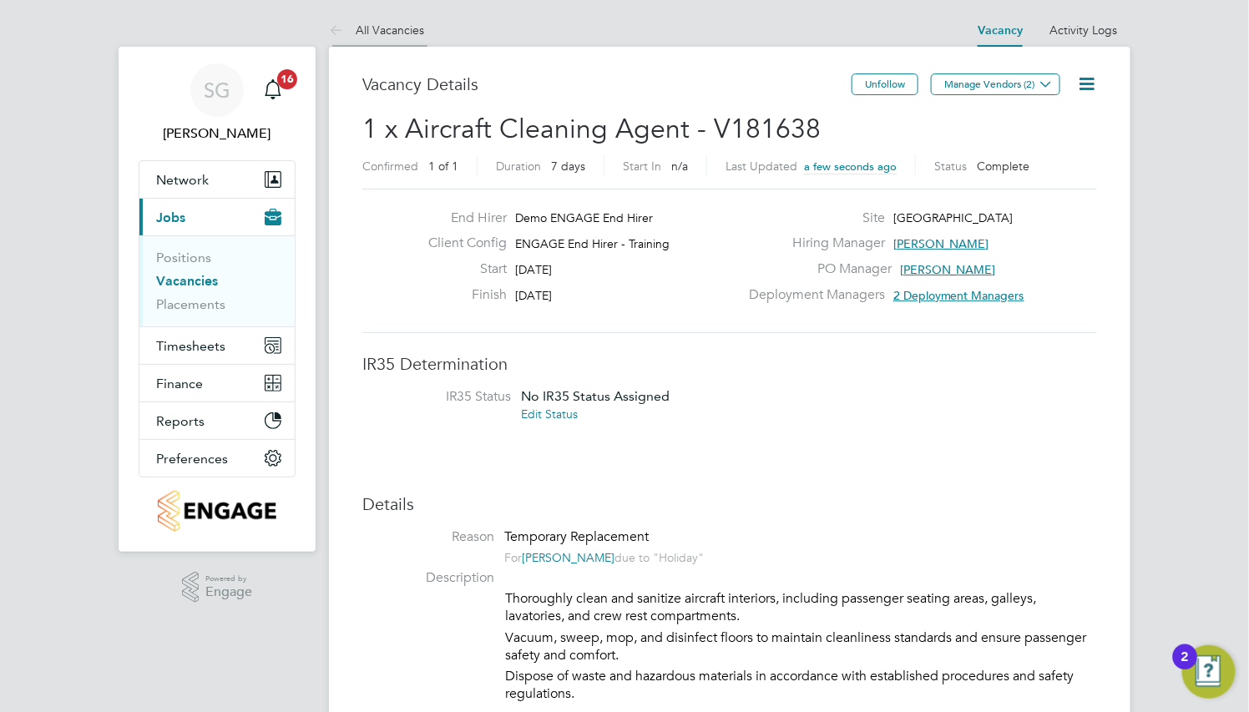
click at [401, 32] on link "All Vacancies" at bounding box center [376, 30] width 95 height 15
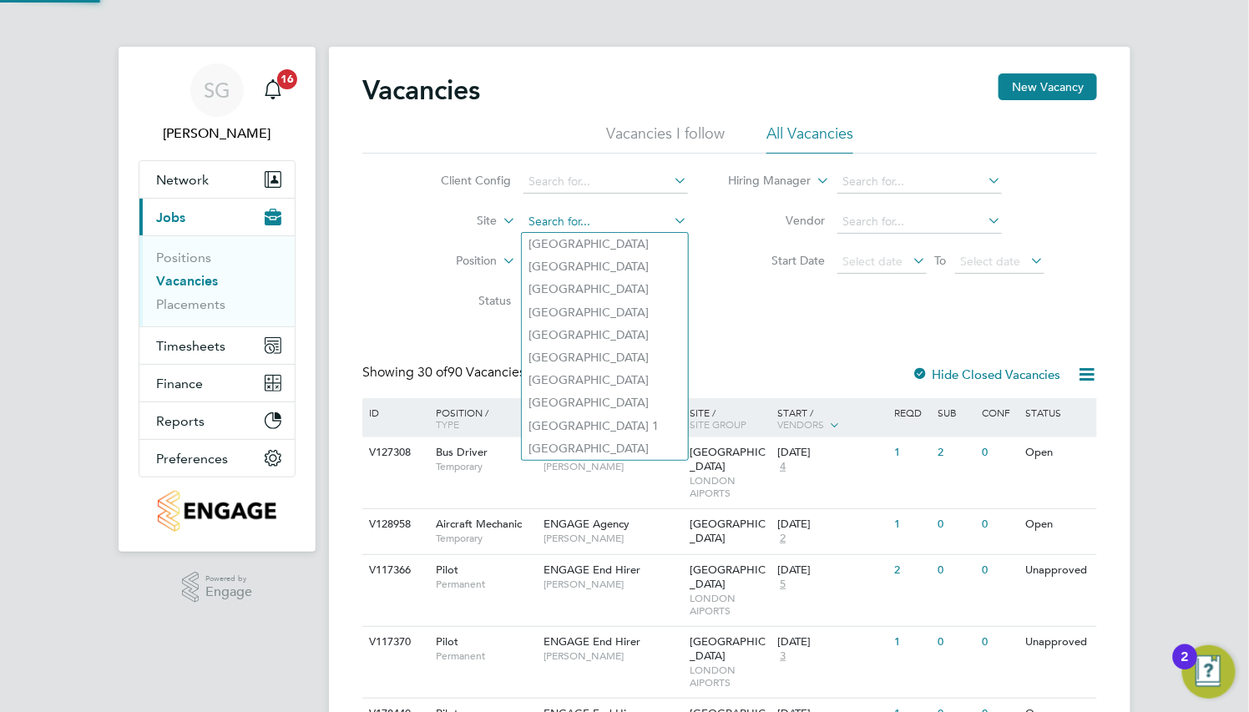
click at [577, 228] on input at bounding box center [606, 221] width 165 height 23
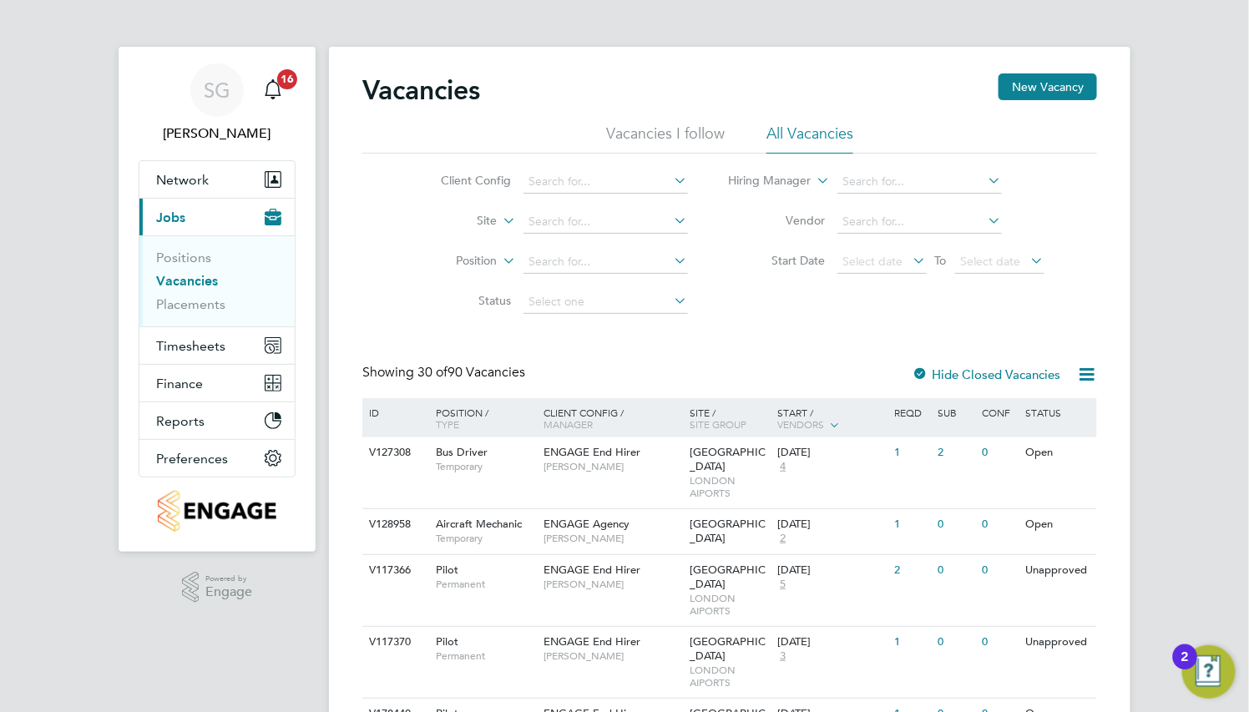
click at [591, 335] on li "[GEOGRAPHIC_DATA]" at bounding box center [605, 335] width 166 height 23
type input "[GEOGRAPHIC_DATA]"
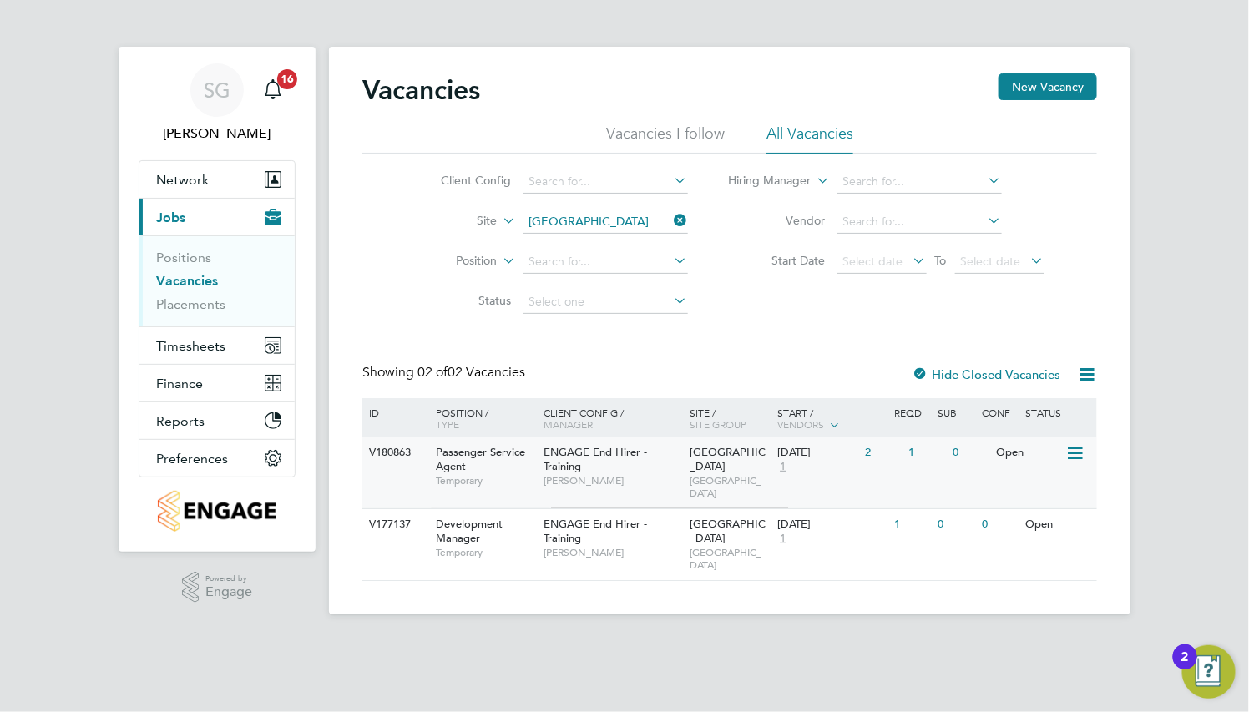
click at [612, 443] on div "ENGAGE End Hirer - Training Billie Pearson" at bounding box center [613, 467] width 146 height 58
click at [671, 221] on icon at bounding box center [671, 220] width 0 height 23
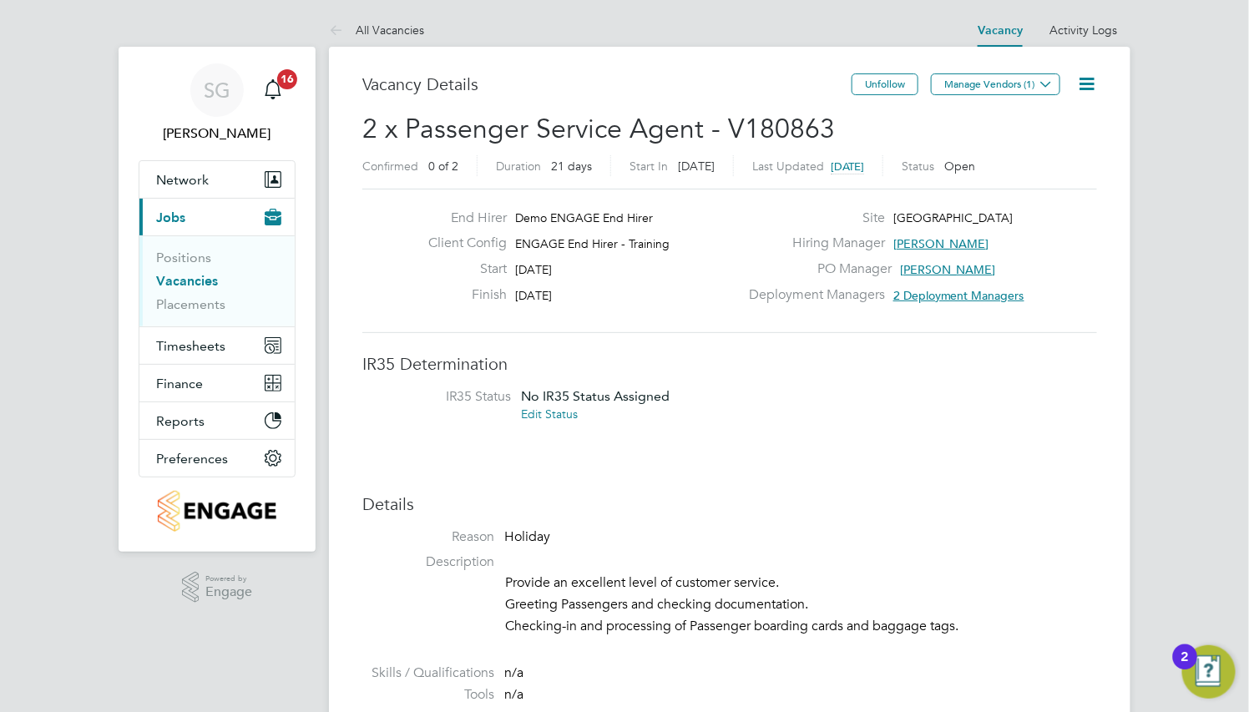
click at [1091, 84] on icon at bounding box center [1086, 83] width 21 height 21
click at [1040, 119] on li "Edit Vacancy" at bounding box center [1045, 123] width 97 height 23
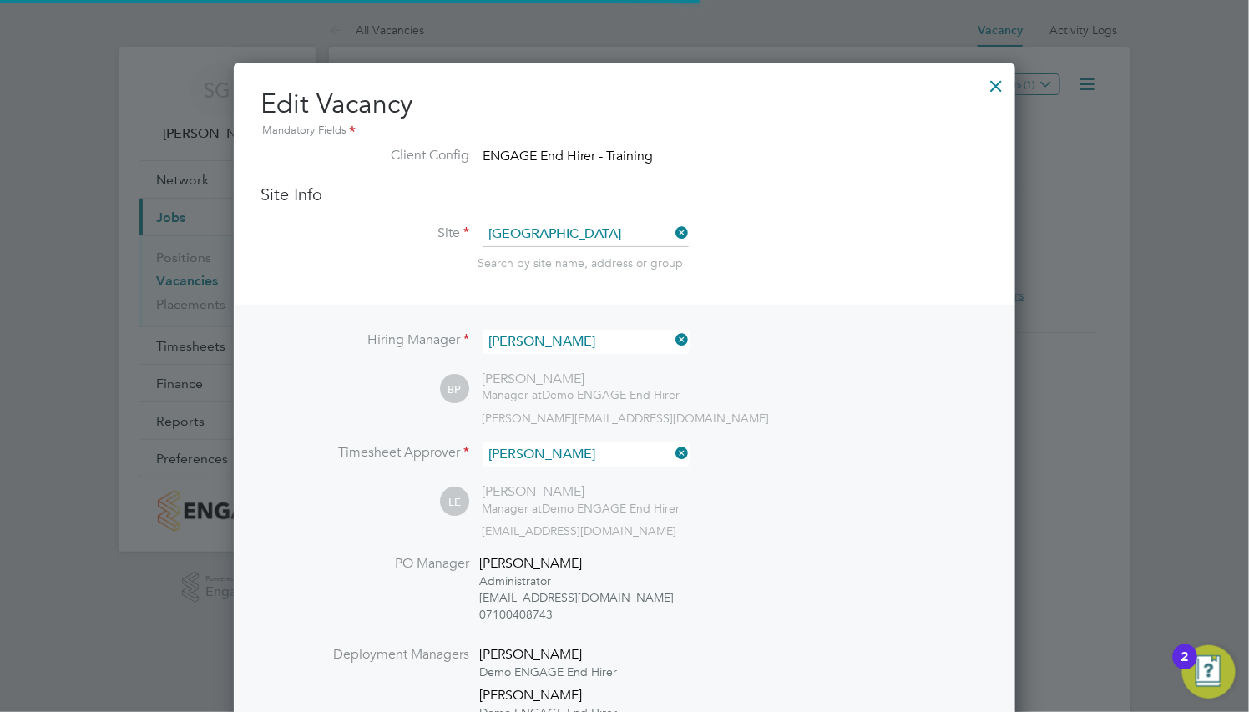
scroll to position [2180, 782]
click at [998, 74] on div at bounding box center [996, 82] width 30 height 30
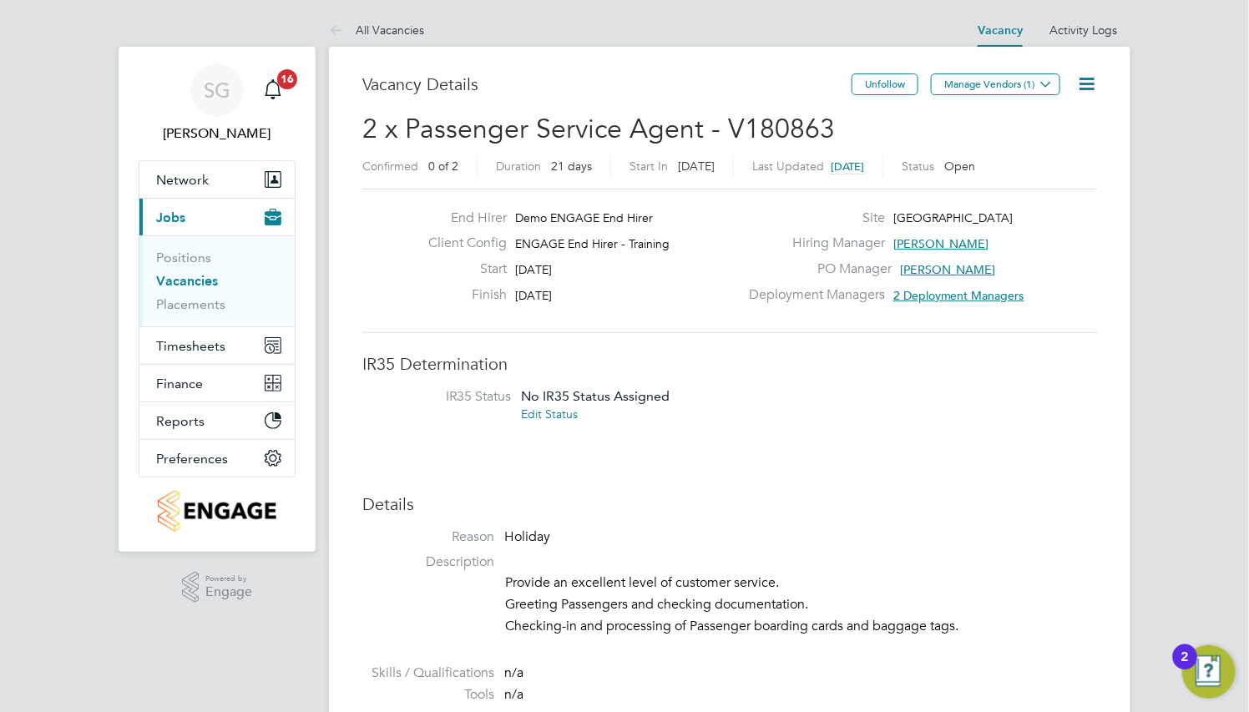
click at [1087, 84] on icon at bounding box center [1086, 83] width 21 height 21
click at [1061, 146] on li "Update Status" at bounding box center [1045, 146] width 97 height 23
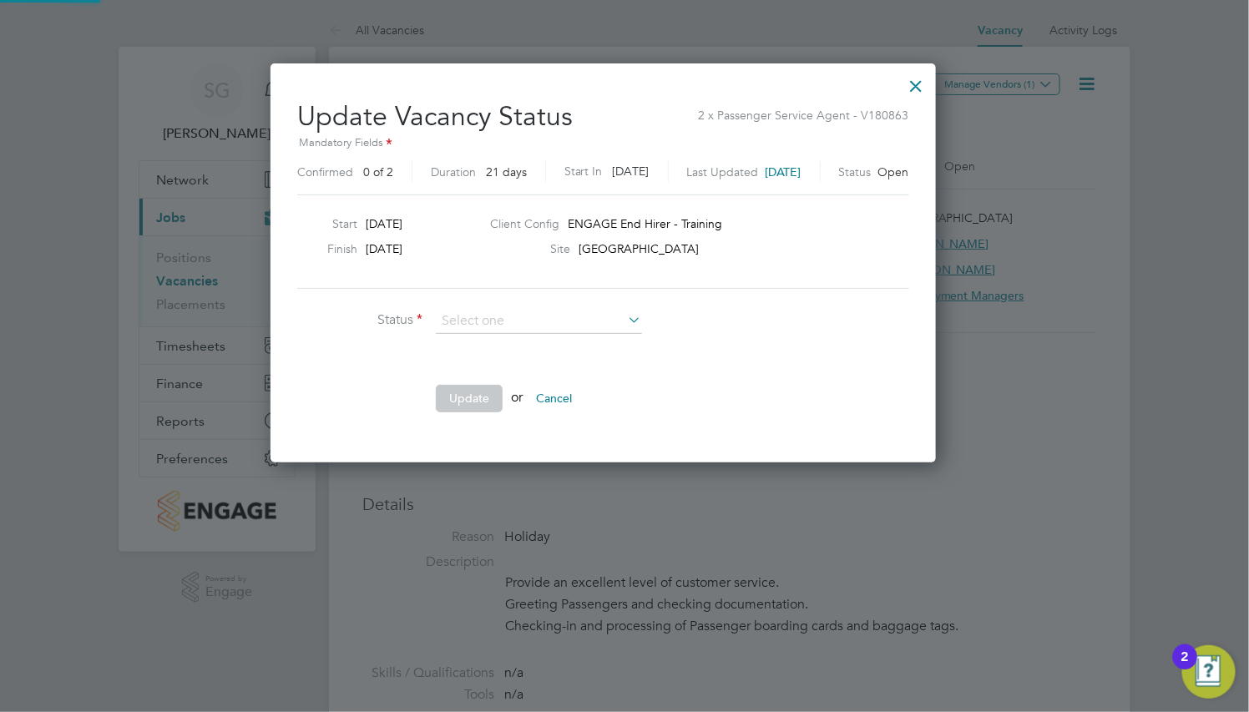
scroll to position [398, 709]
click at [553, 316] on input at bounding box center [539, 321] width 206 height 25
